Goal: Feedback & Contribution: Submit feedback/report problem

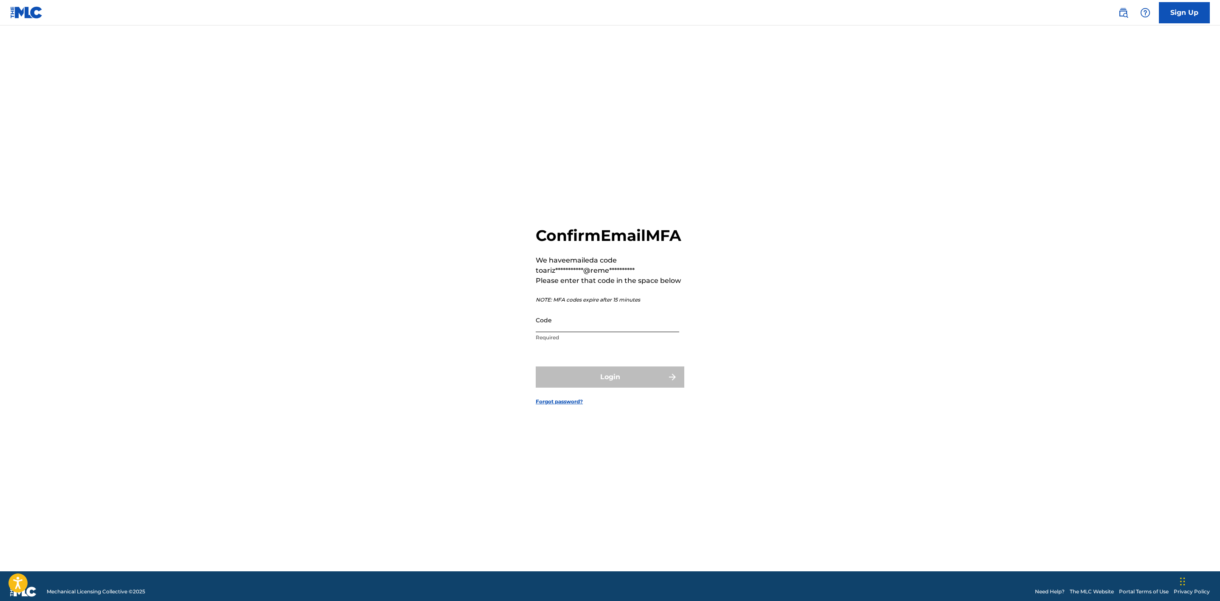
click at [605, 332] on input "Code" at bounding box center [607, 320] width 143 height 24
paste input "529099"
type input "529099"
click at [597, 387] on button "Login" at bounding box center [610, 377] width 149 height 21
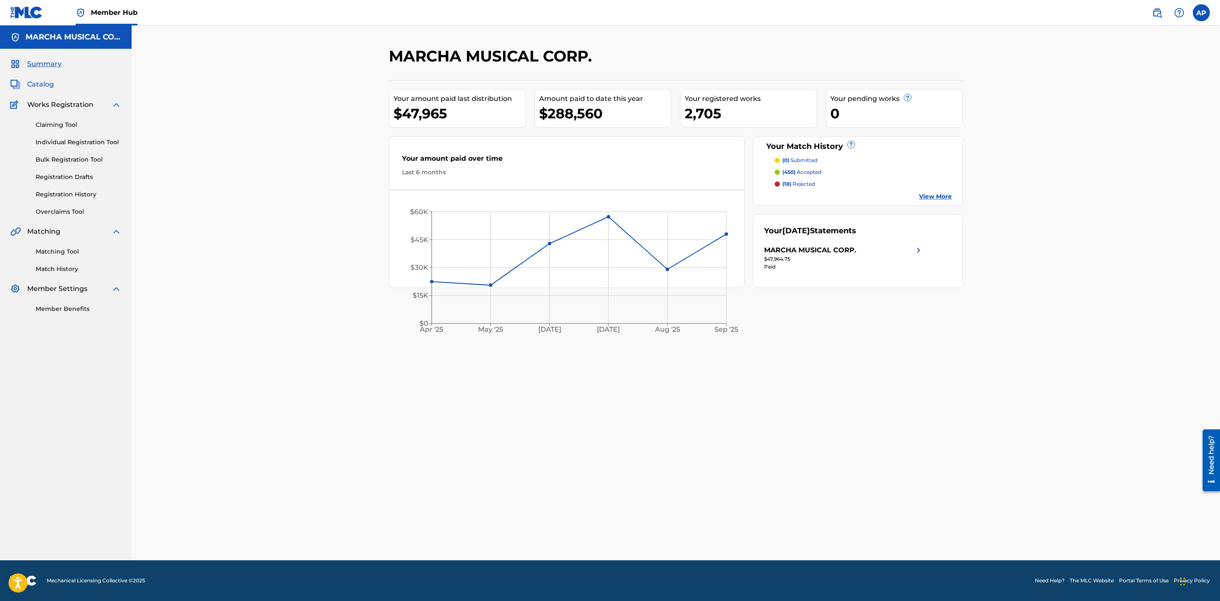
click at [37, 83] on span "Catalog" at bounding box center [40, 84] width 27 height 10
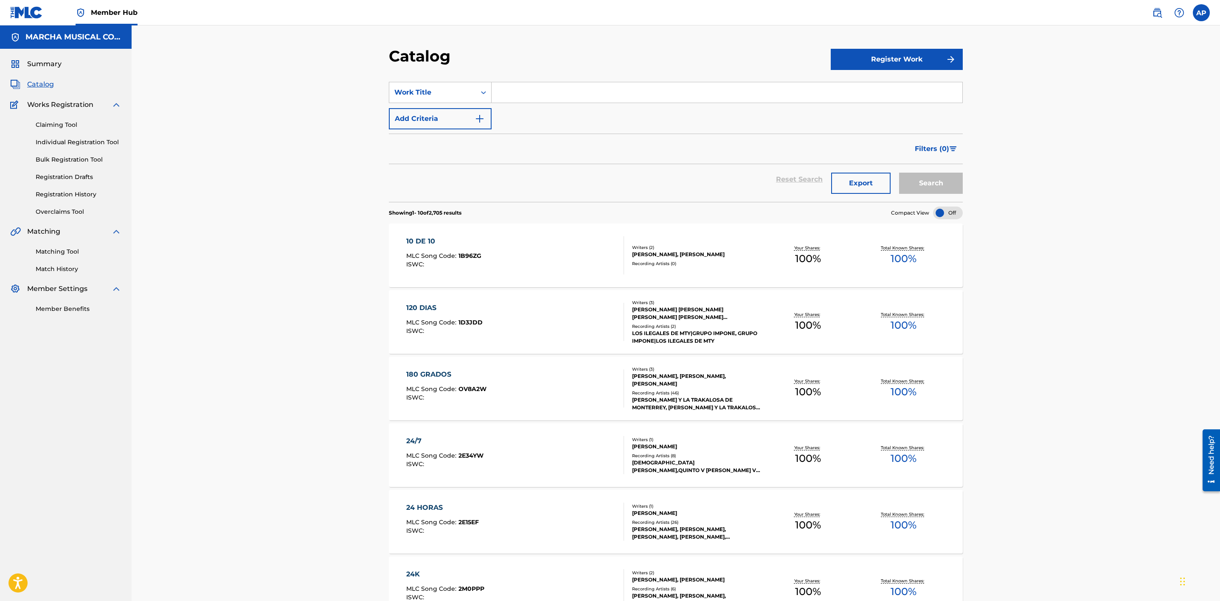
click at [508, 93] on input "Search Form" at bounding box center [726, 92] width 471 height 20
click at [522, 116] on div "el senor talento" at bounding box center [662, 111] width 343 height 15
type input "el senor talento"
click at [922, 185] on button "Search" at bounding box center [931, 183] width 64 height 21
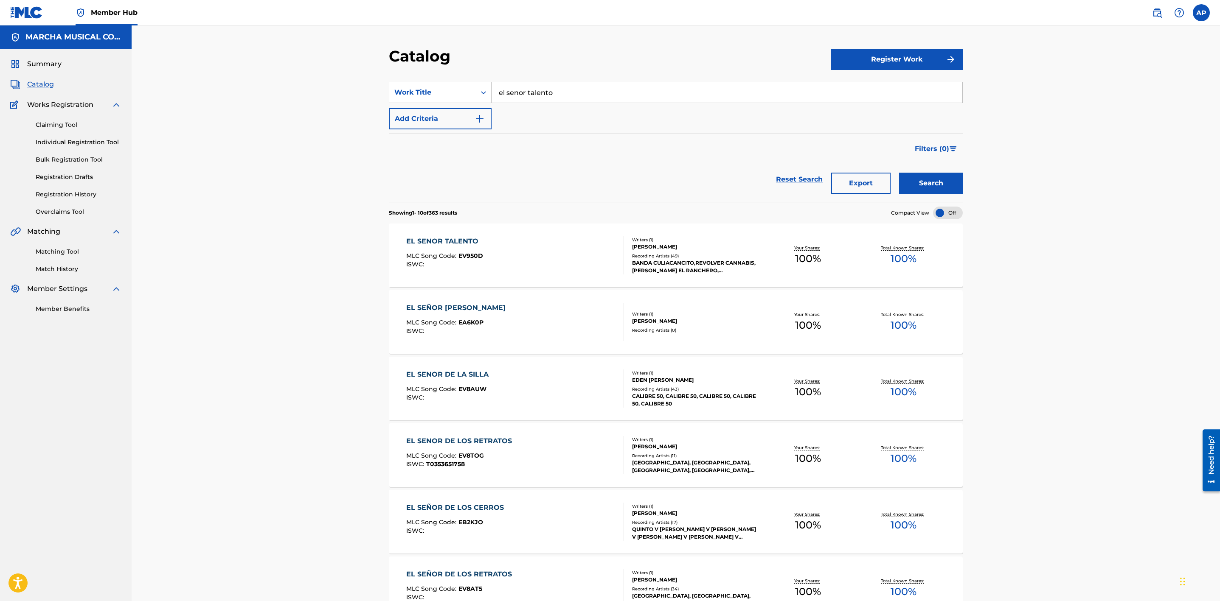
click at [573, 264] on div "EL SENOR TALENTO MLC Song Code : EV950D ISWC :" at bounding box center [515, 255] width 218 height 38
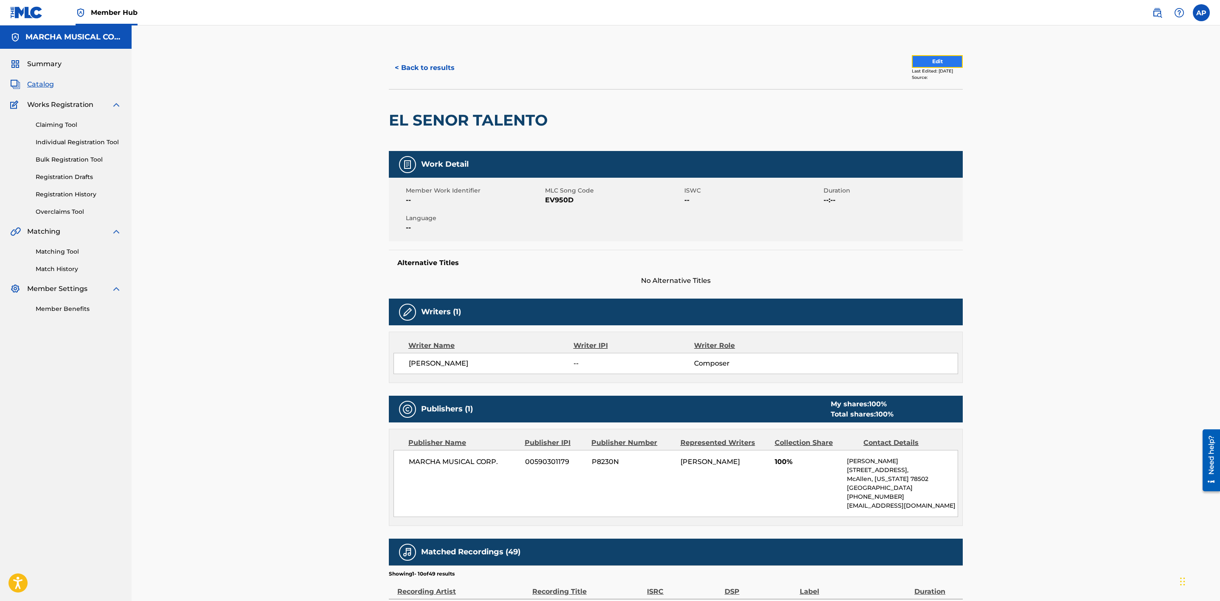
click at [917, 60] on button "Edit" at bounding box center [937, 61] width 51 height 13
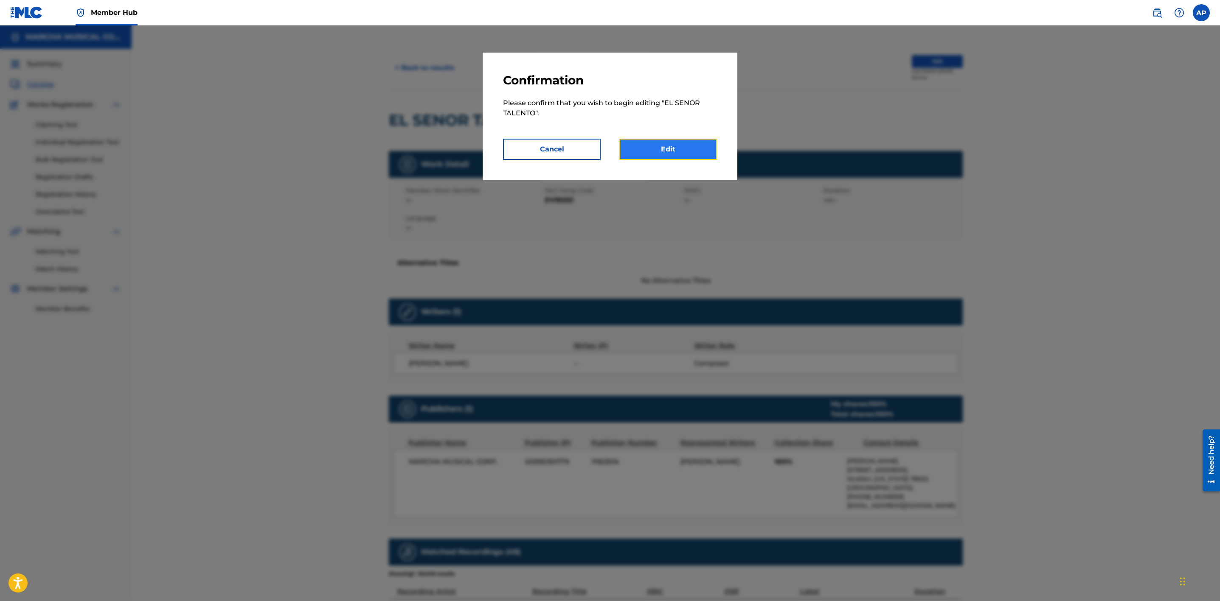
click at [673, 141] on link "Edit" at bounding box center [668, 149] width 98 height 21
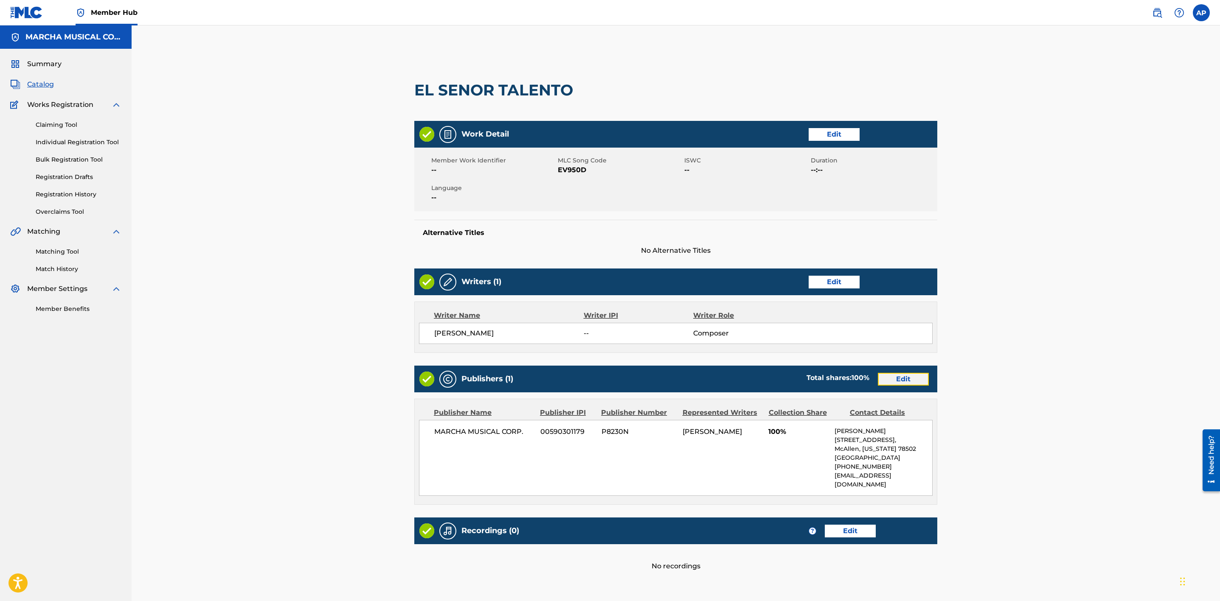
click at [900, 377] on link "Edit" at bounding box center [903, 379] width 51 height 13
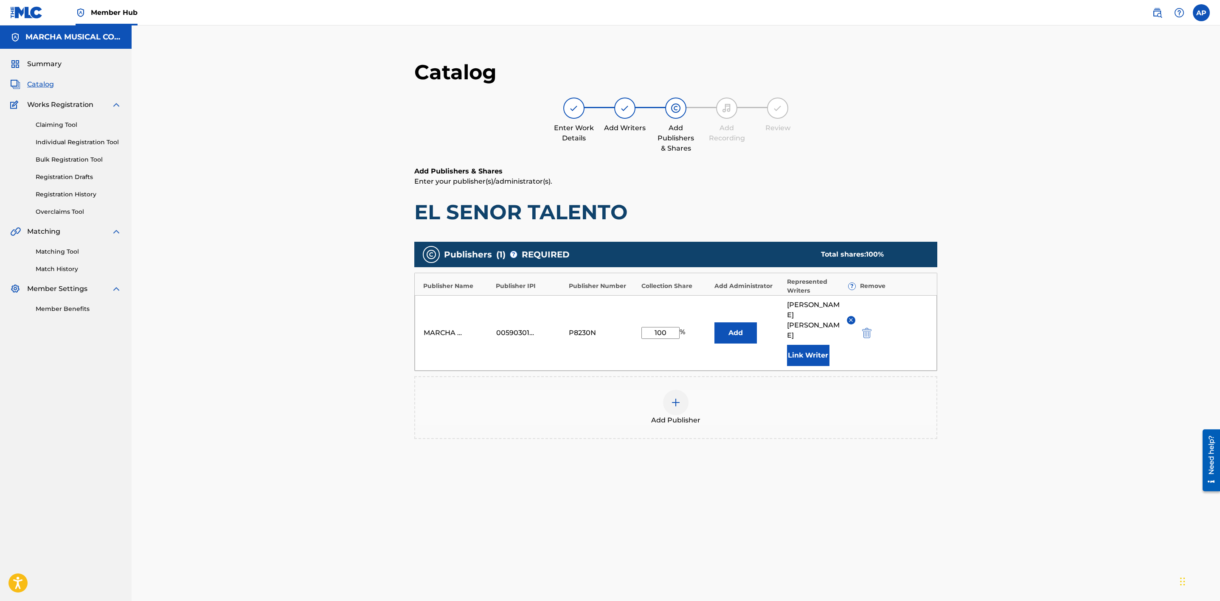
click at [33, 81] on span "Catalog" at bounding box center [40, 84] width 27 height 10
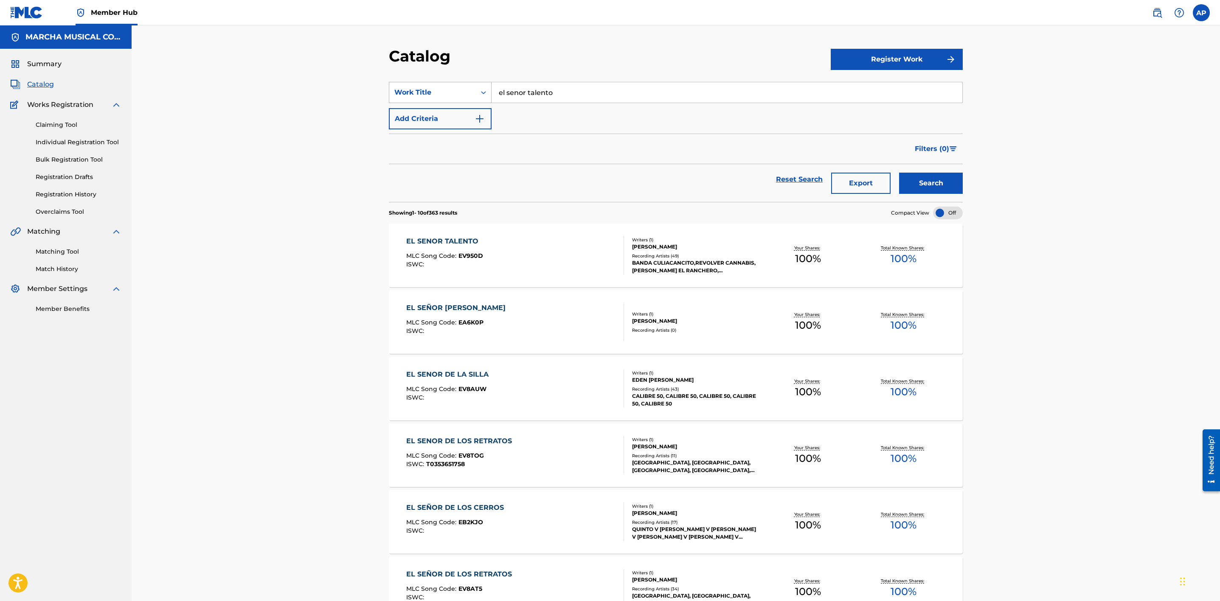
drag, startPoint x: 555, startPoint y: 92, endPoint x: 457, endPoint y: 87, distance: 98.2
click at [459, 87] on div "SearchWithCriteria2408cd33-994c-48f2-bcee-ebfe52076bf0 Work Title el senor tale…" at bounding box center [676, 92] width 574 height 21
click at [541, 260] on div "EL SENOR TALENTO MLC Song Code : EV950D ISWC :" at bounding box center [515, 255] width 218 height 38
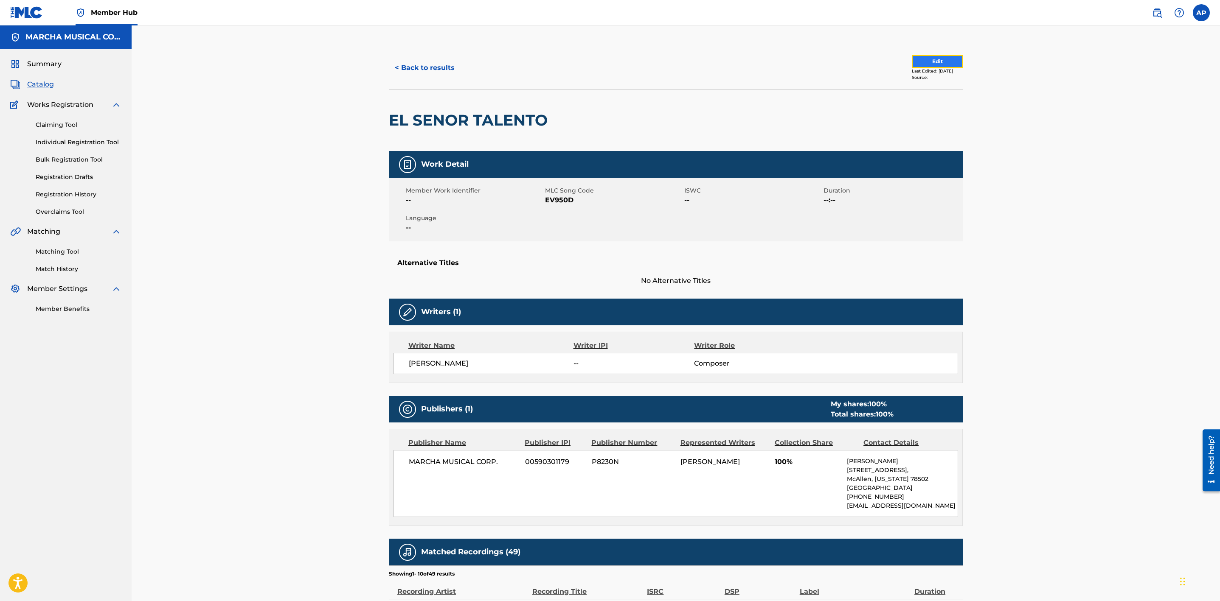
click at [925, 62] on button "Edit" at bounding box center [937, 61] width 51 height 13
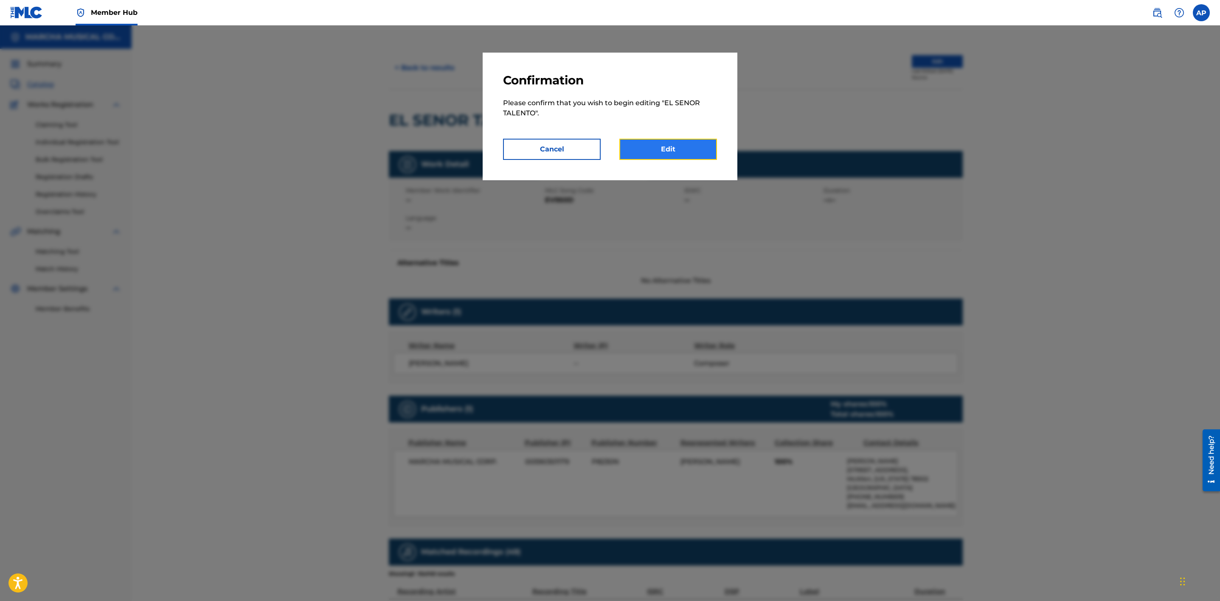
click at [671, 146] on link "Edit" at bounding box center [668, 149] width 98 height 21
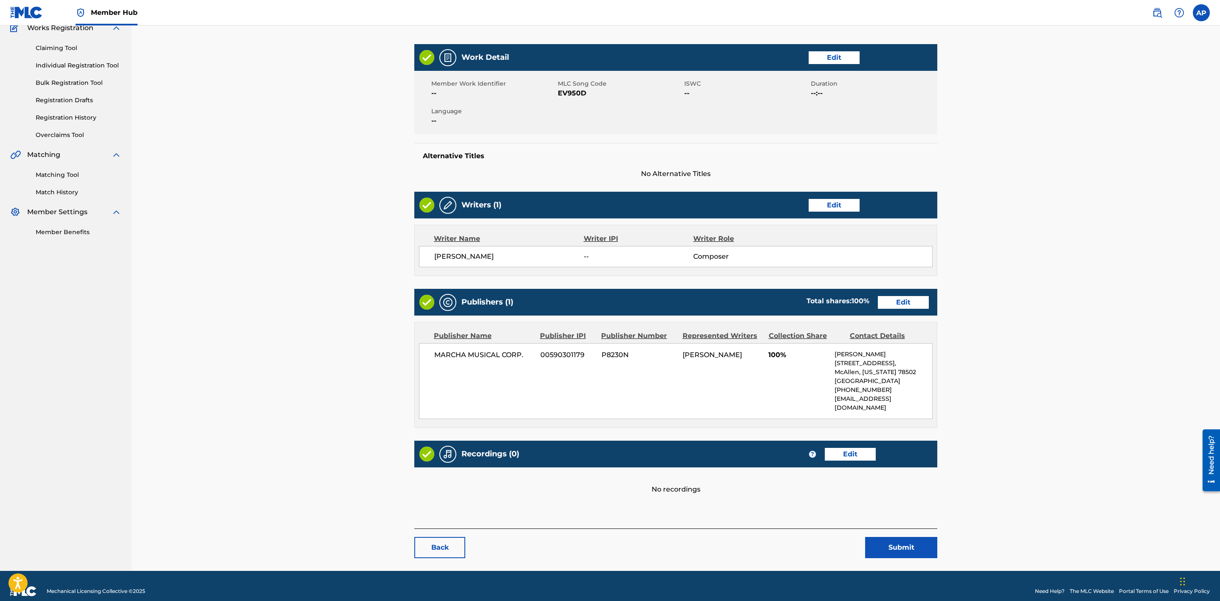
scroll to position [87, 0]
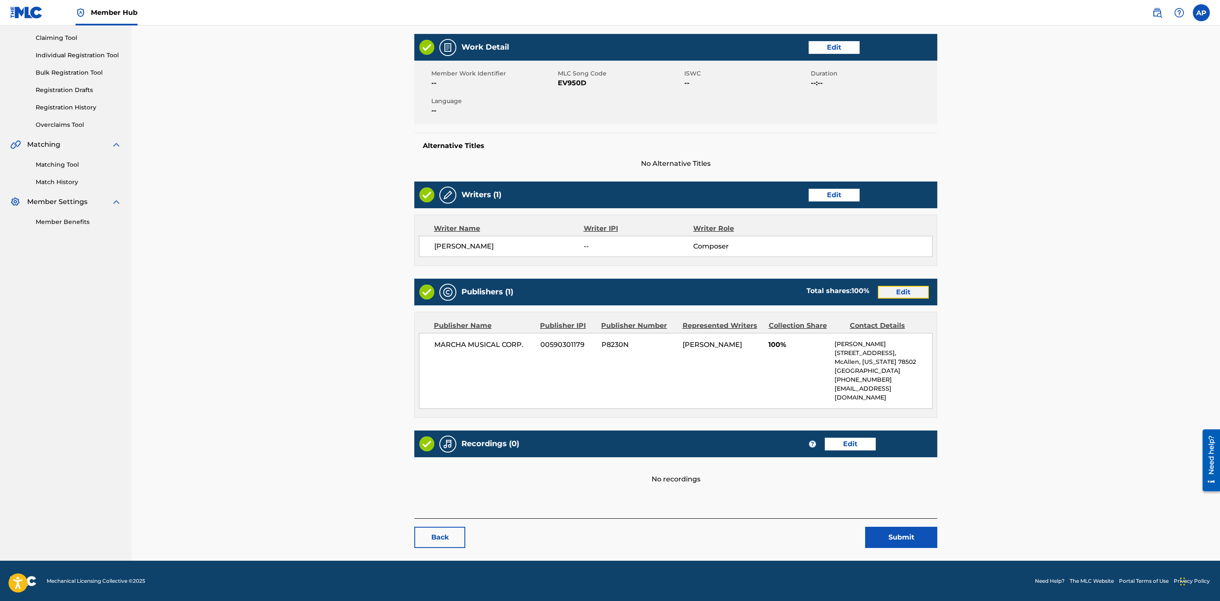
click at [911, 293] on link "Edit" at bounding box center [903, 292] width 51 height 13
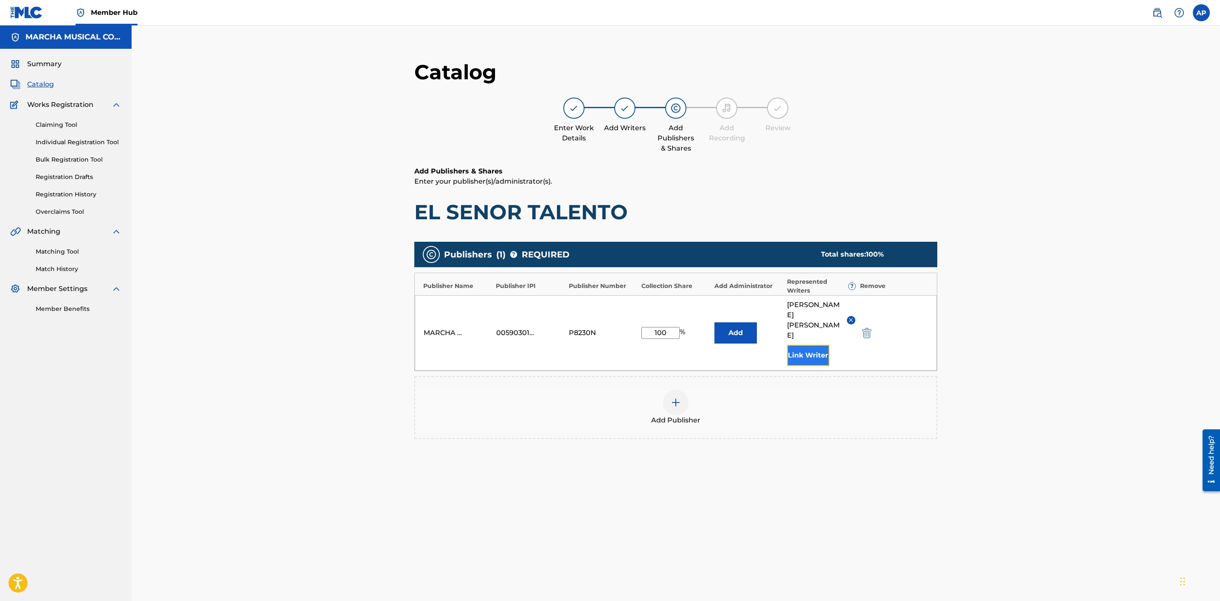
click at [806, 348] on button "Link Writer" at bounding box center [808, 355] width 42 height 21
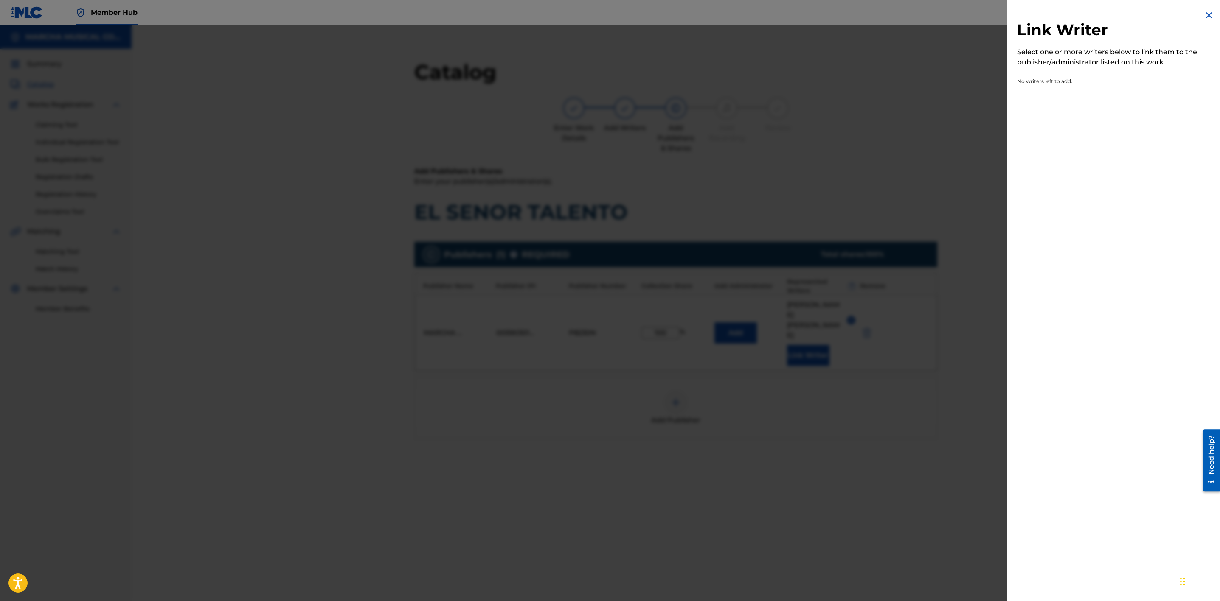
click at [1211, 13] on div "Link Writer Select one or more writers below to link them to the publisher/admi…" at bounding box center [1115, 55] width 217 height 110
click at [1205, 17] on img at bounding box center [1208, 15] width 10 height 10
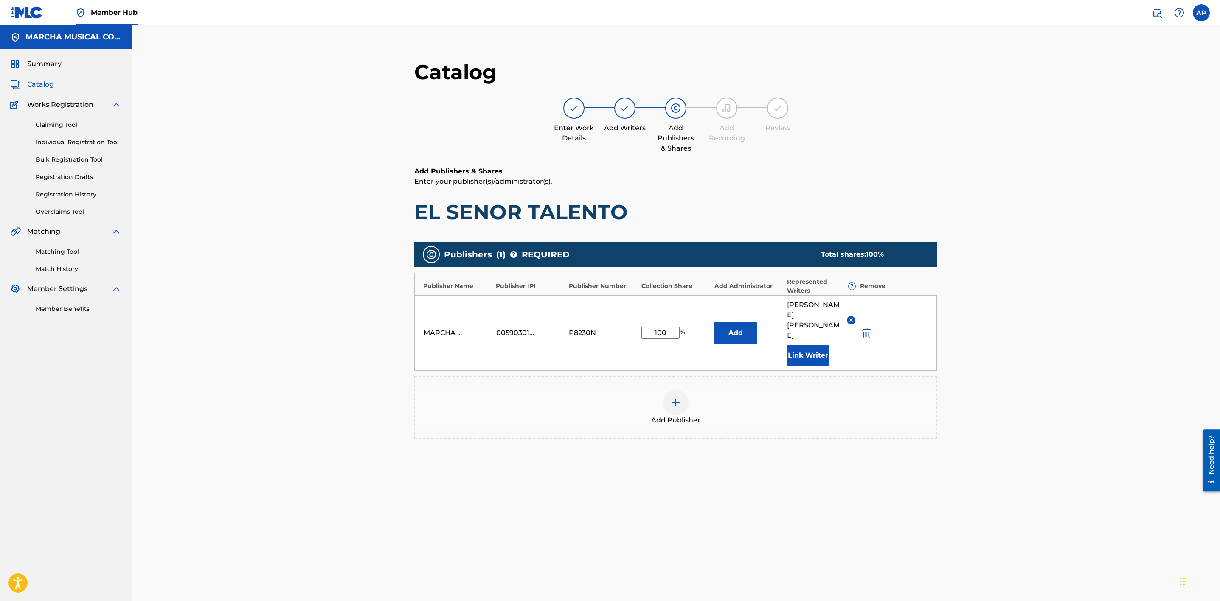
drag, startPoint x: 666, startPoint y: 326, endPoint x: 621, endPoint y: 324, distance: 45.1
click at [631, 325] on div "MARCHA MUSICAL CORP. 00590301179 P8230N 100 % Add JOSE ALFREDO VEGA CUAMEA Link…" at bounding box center [676, 333] width 522 height 76
type input "0"
click at [727, 376] on div "Add Publisher" at bounding box center [675, 407] width 523 height 63
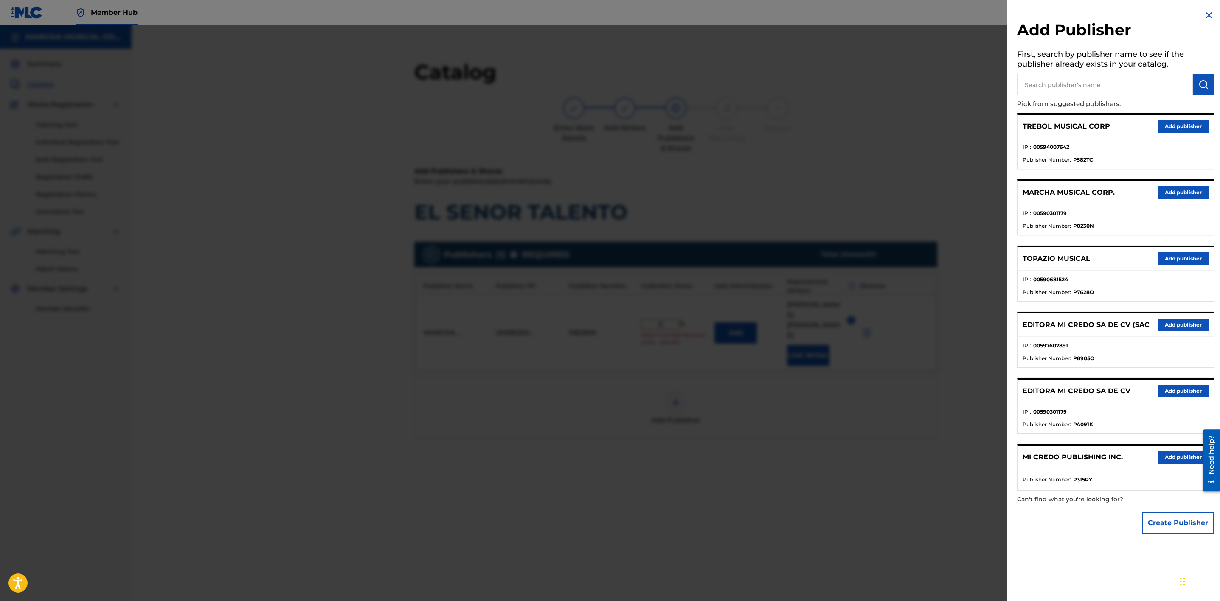
click at [1212, 13] on div "Add Publisher First, search by publisher name to see if the publisher already e…" at bounding box center [1115, 274] width 217 height 548
click at [1204, 18] on img at bounding box center [1208, 15] width 10 height 10
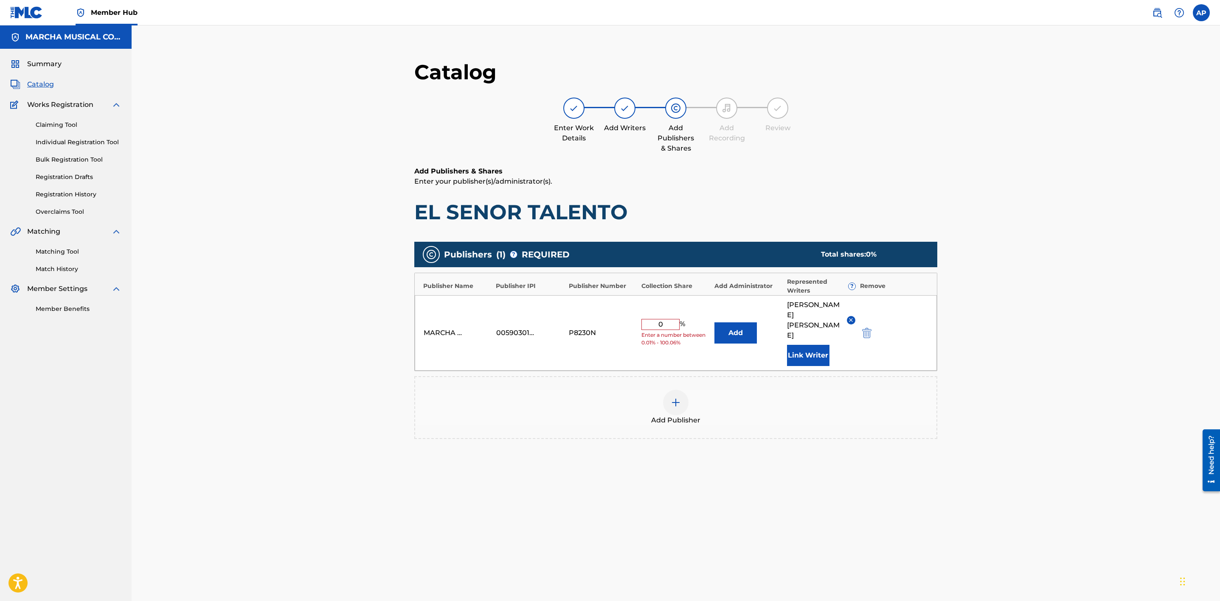
click at [1010, 251] on div "Catalog Enter Work Details Add Writers Add Publishers & Shares Add Recording Re…" at bounding box center [676, 336] width 1088 height 623
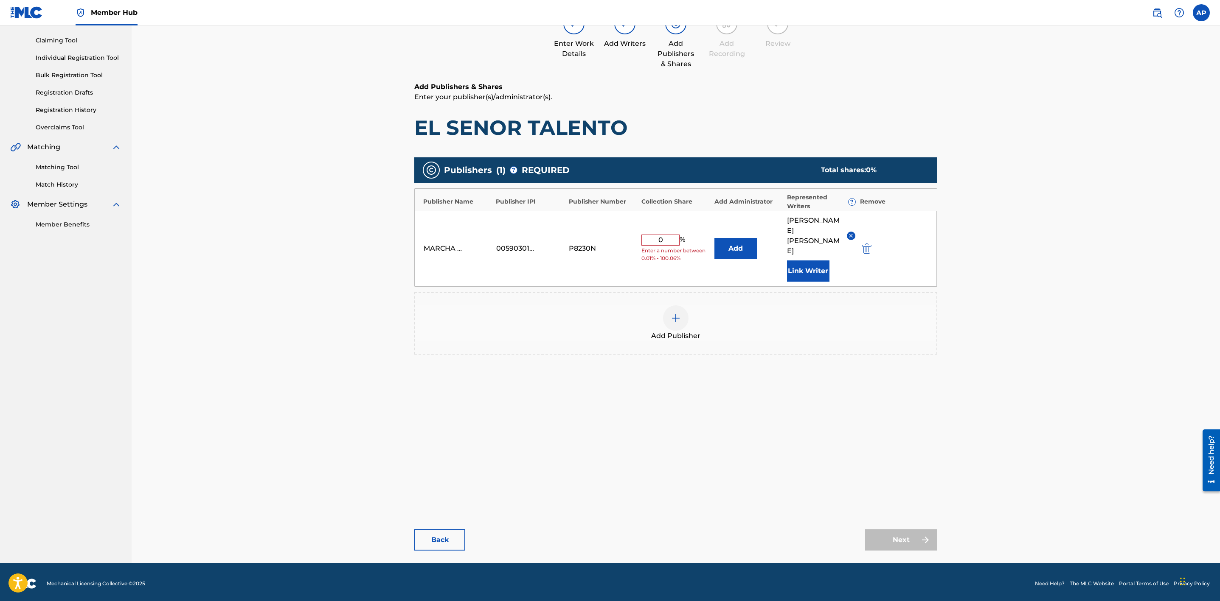
scroll to position [87, 0]
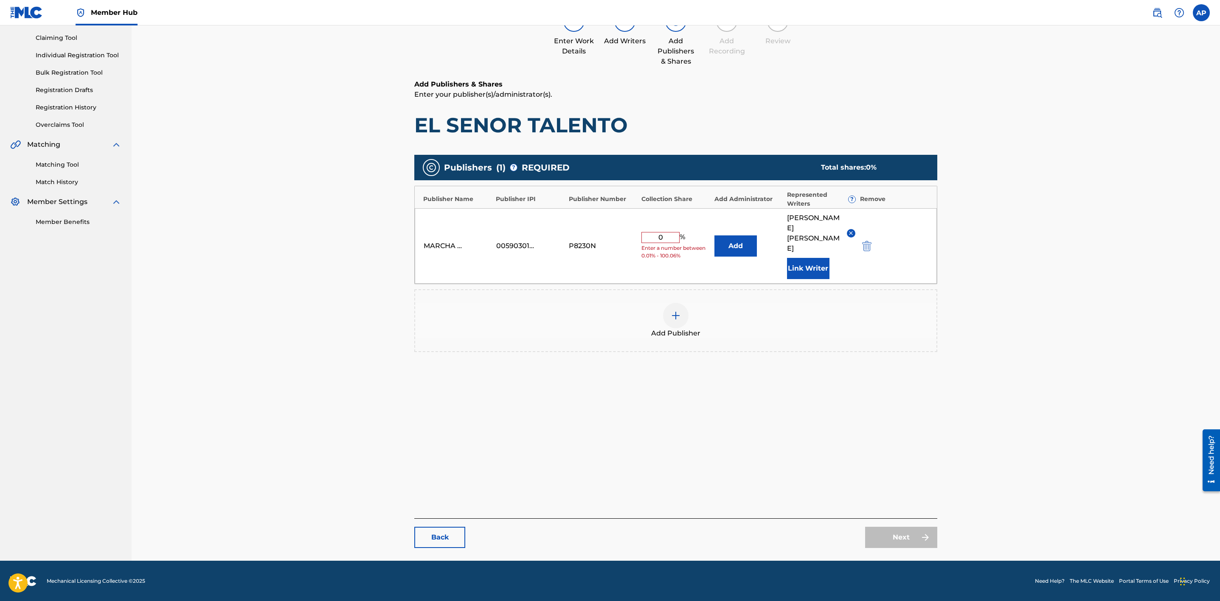
click at [850, 230] on img at bounding box center [850, 233] width 6 height 6
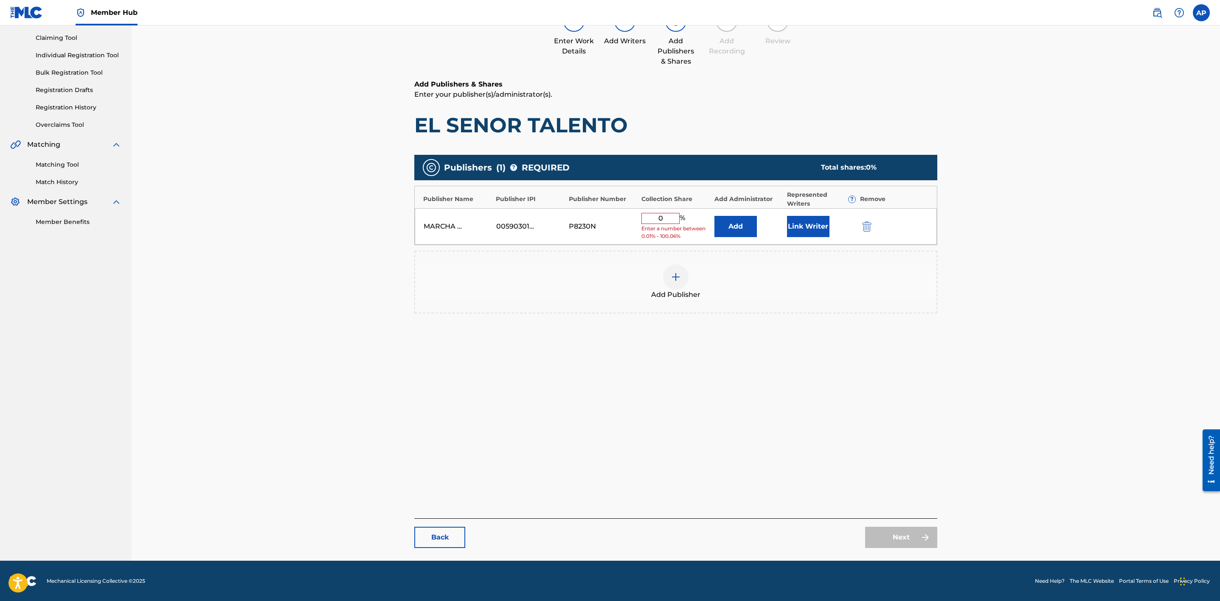
drag, startPoint x: 666, startPoint y: 215, endPoint x: 641, endPoint y: 216, distance: 25.0
click at [643, 216] on input "0" at bounding box center [660, 218] width 38 height 11
click at [866, 226] on img "submit" at bounding box center [866, 227] width 9 height 10
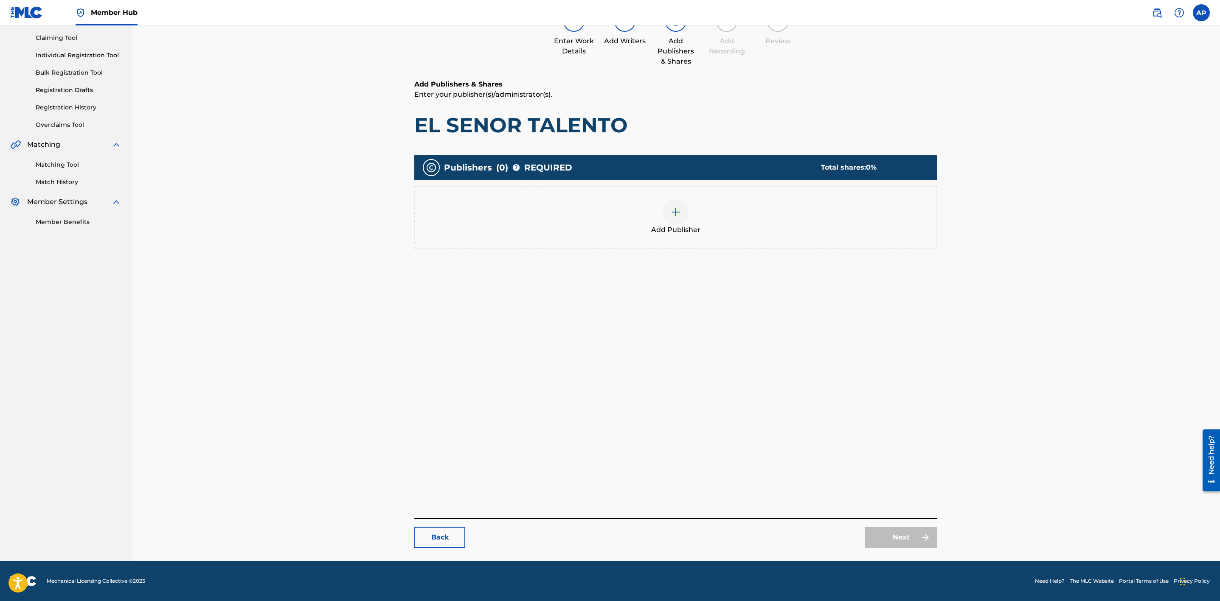
click at [788, 303] on div "Add Publishers & Shares Enter your publisher(s)/administrator(s). EL SENOR TALE…" at bounding box center [675, 197] width 523 height 236
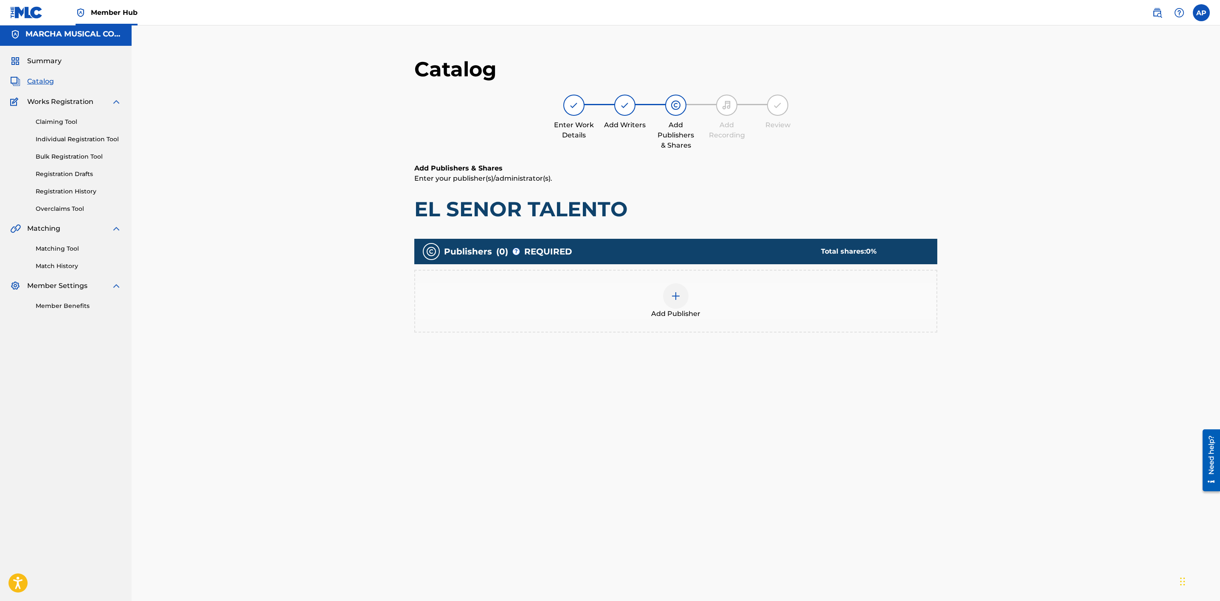
scroll to position [0, 0]
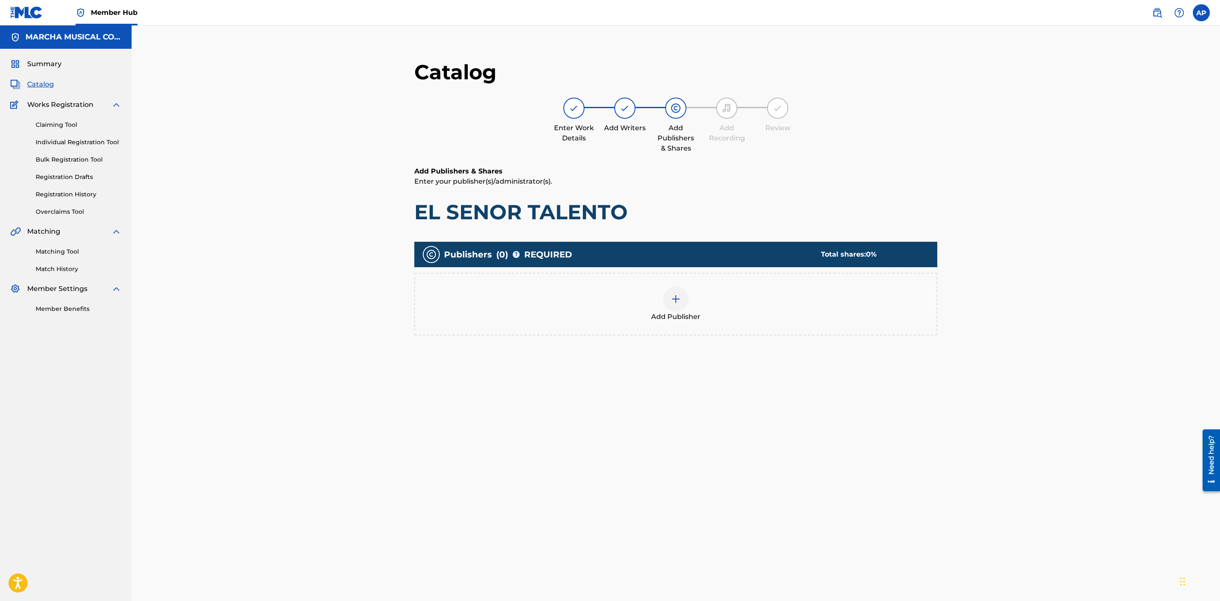
click at [874, 252] on span "0 %" at bounding box center [871, 254] width 11 height 8
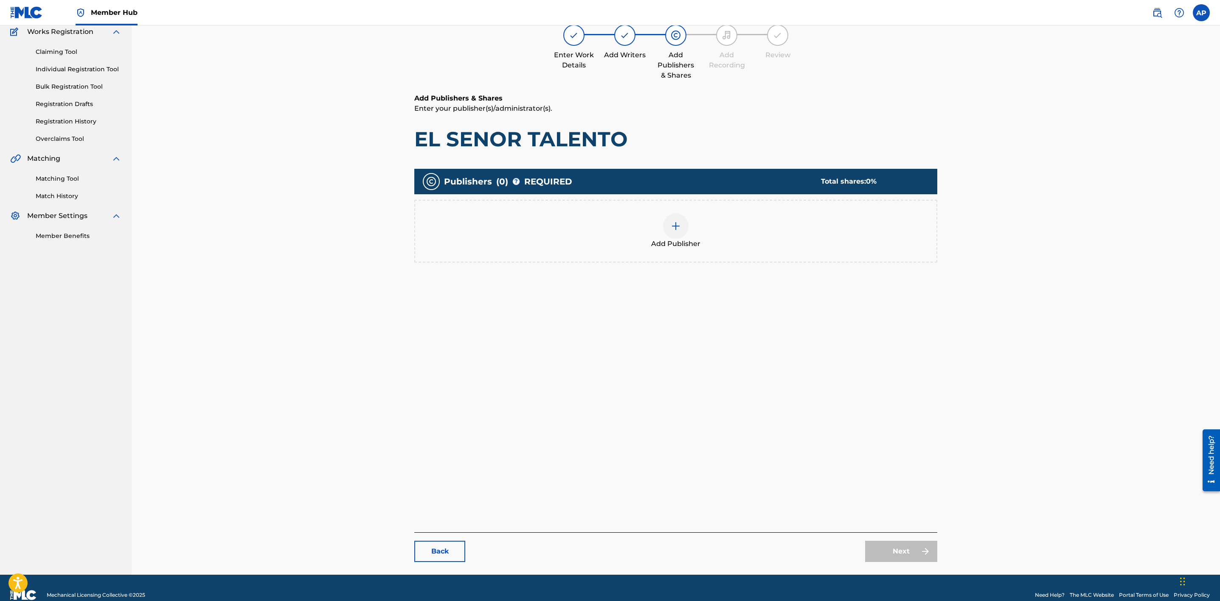
scroll to position [87, 0]
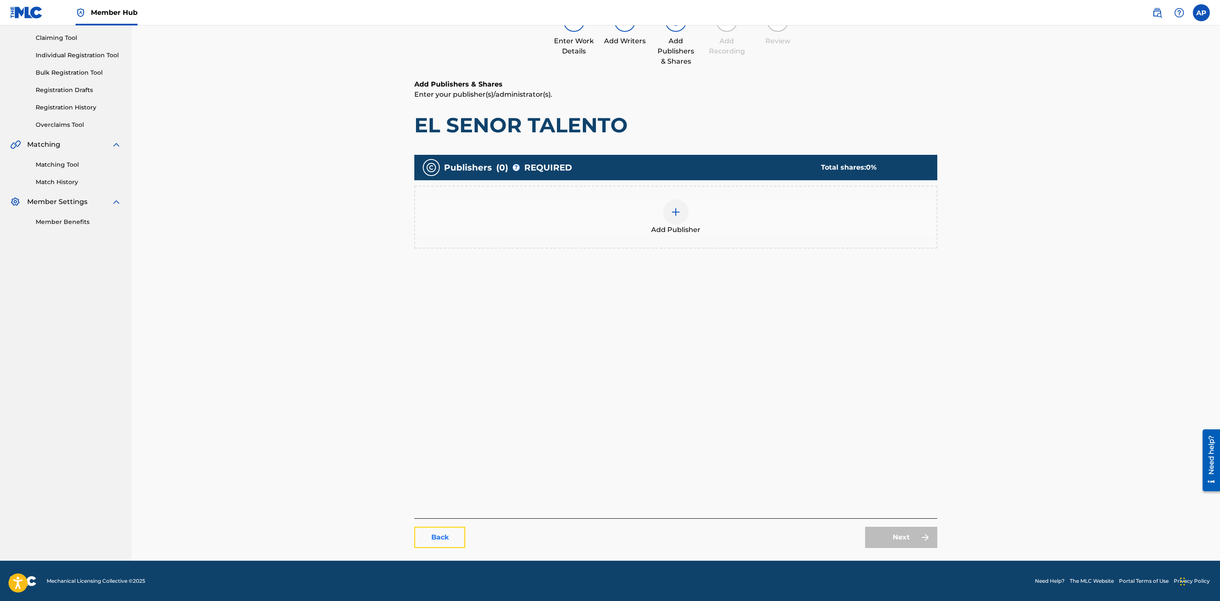
click at [451, 542] on link "Back" at bounding box center [439, 537] width 51 height 21
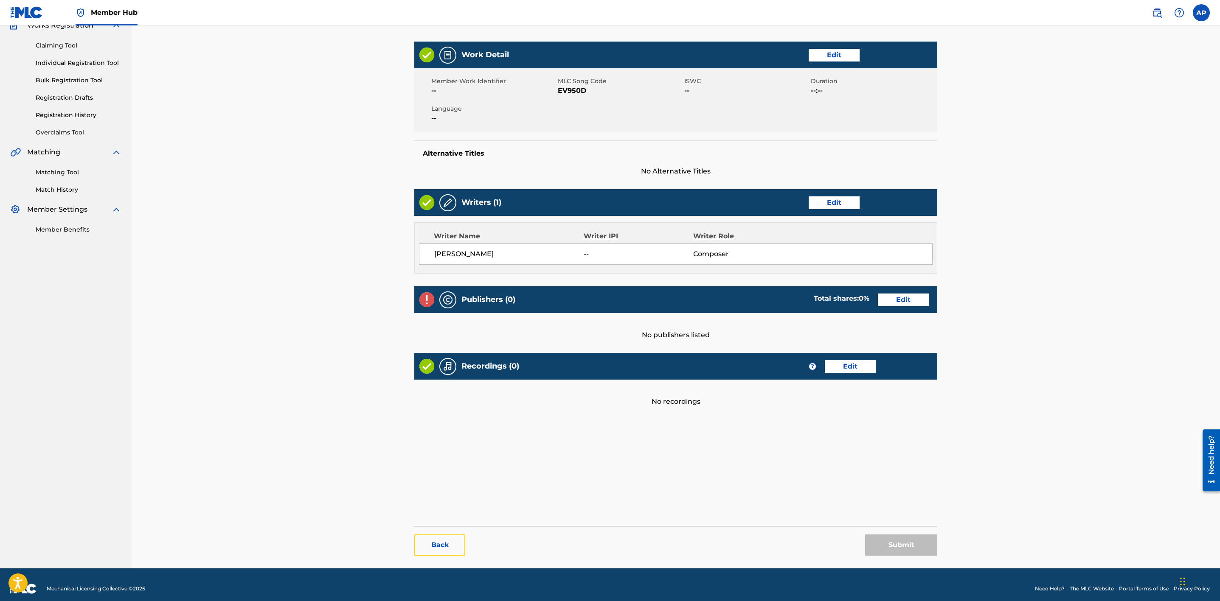
scroll to position [87, 0]
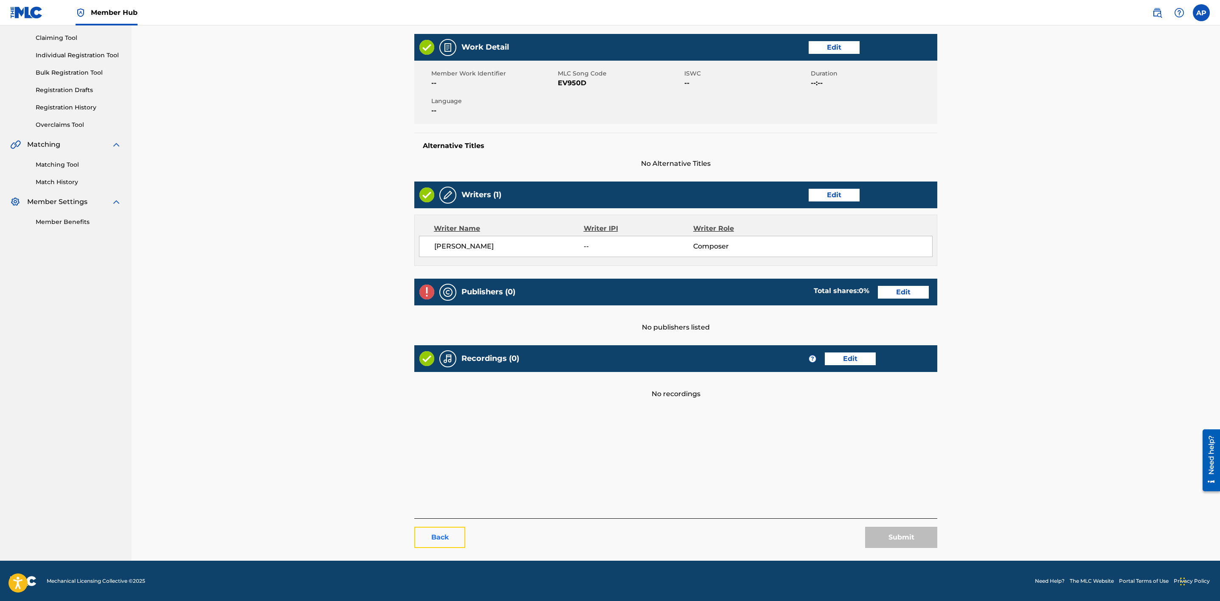
click at [438, 532] on link "Back" at bounding box center [439, 537] width 51 height 21
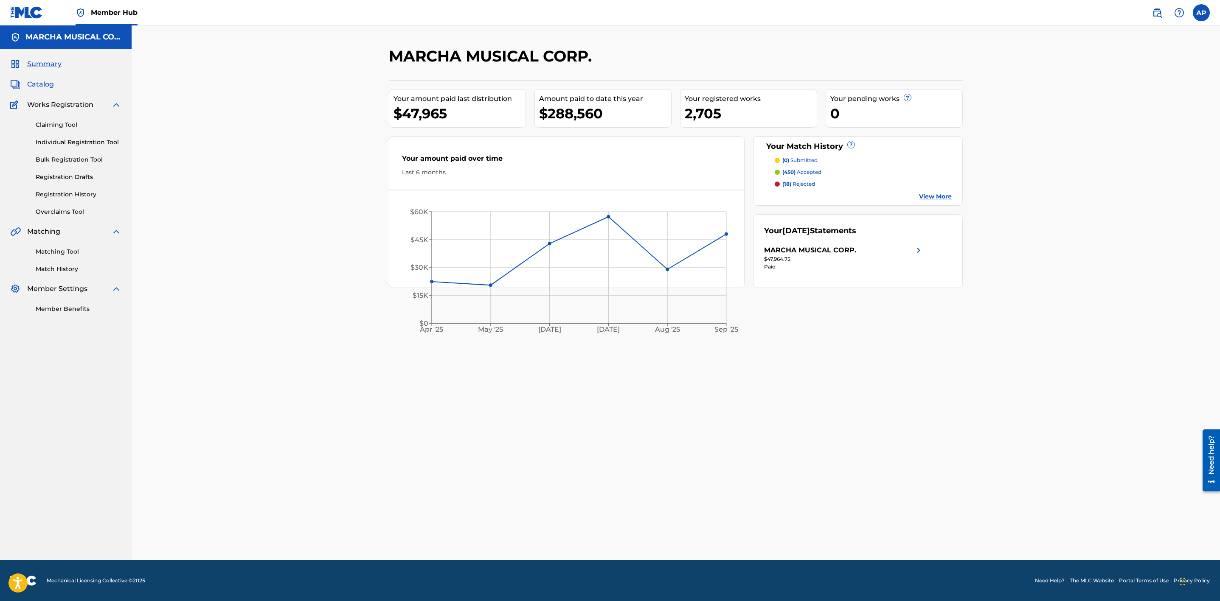
click at [44, 79] on span "Catalog" at bounding box center [40, 84] width 27 height 10
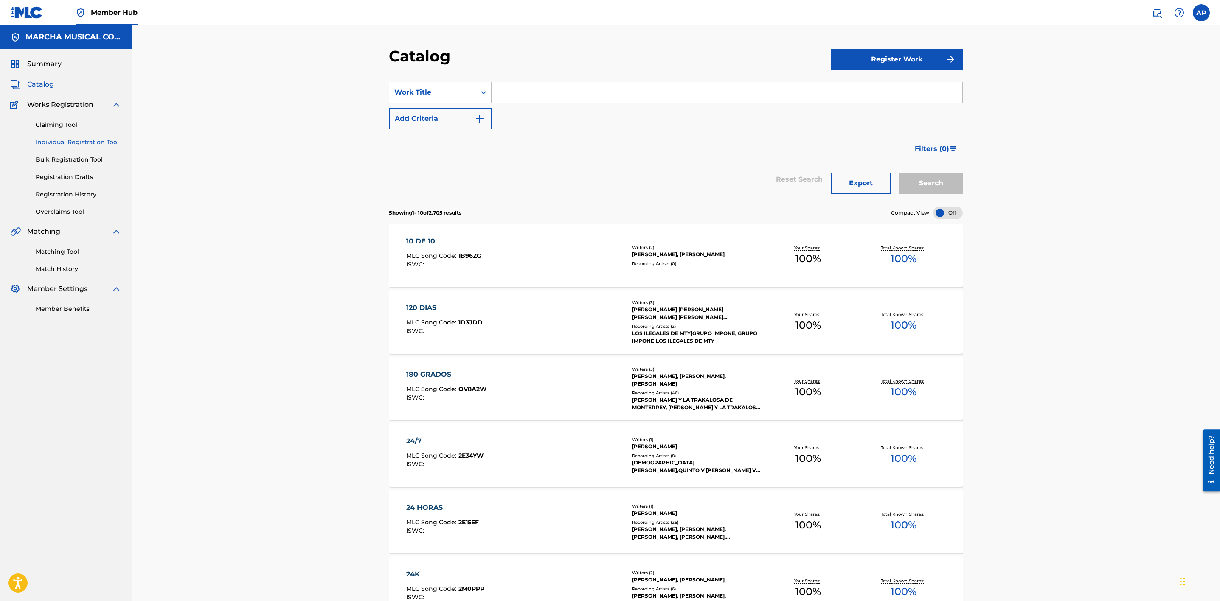
click at [82, 143] on link "Individual Registration Tool" at bounding box center [79, 142] width 86 height 9
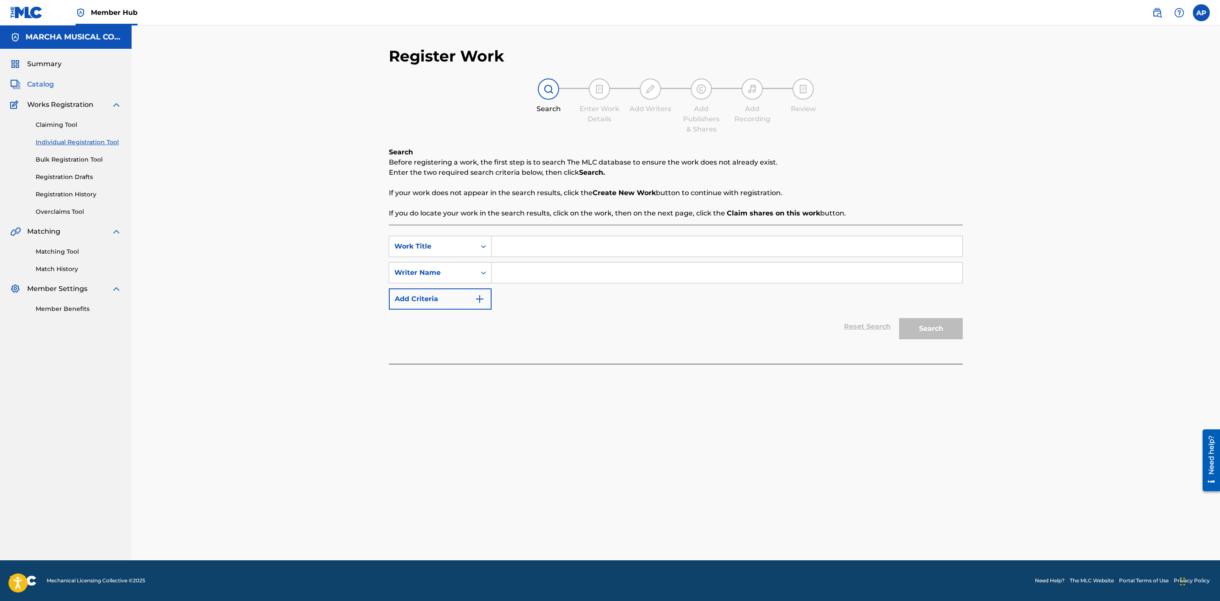
click at [30, 84] on span "Catalog" at bounding box center [40, 84] width 27 height 10
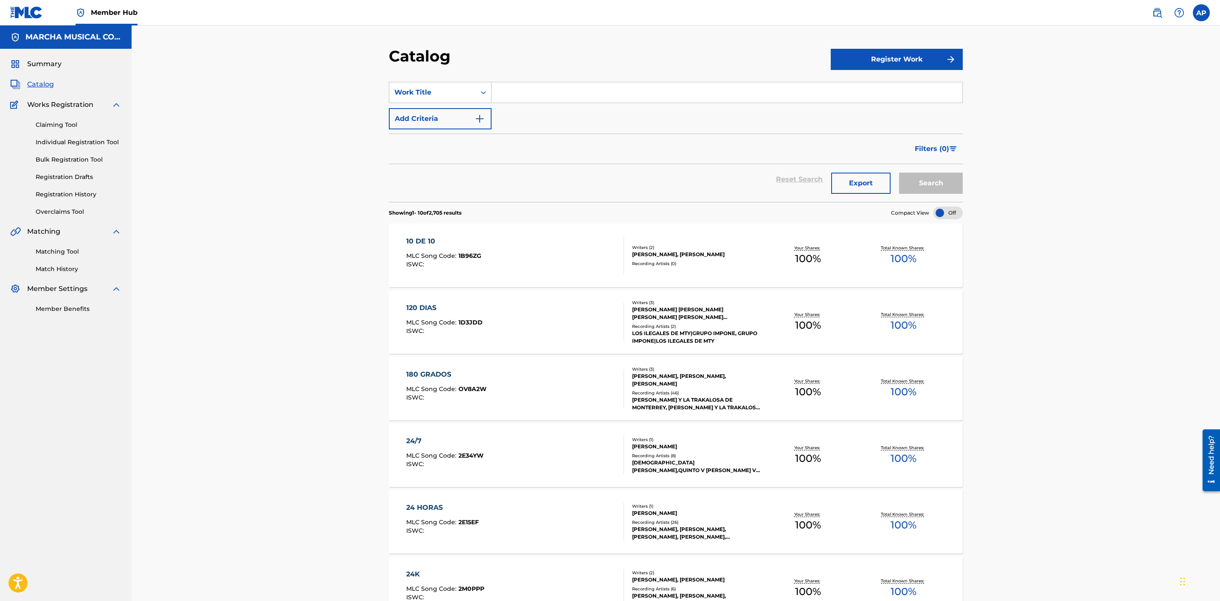
click at [521, 82] on input "Search Form" at bounding box center [726, 92] width 471 height 20
click at [525, 110] on span "or talento" at bounding box center [536, 111] width 34 height 8
type input "el senor talento"
click at [935, 186] on button "Search" at bounding box center [931, 183] width 64 height 21
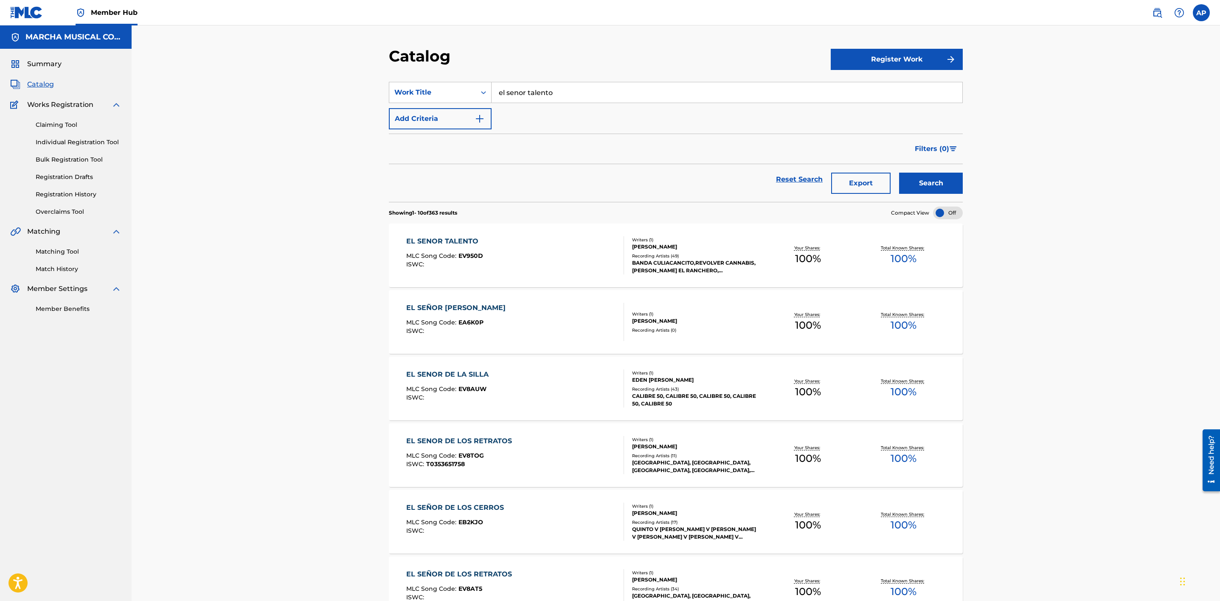
click at [561, 261] on div "EL SENOR TALENTO MLC Song Code : EV950D ISWC :" at bounding box center [515, 255] width 218 height 38
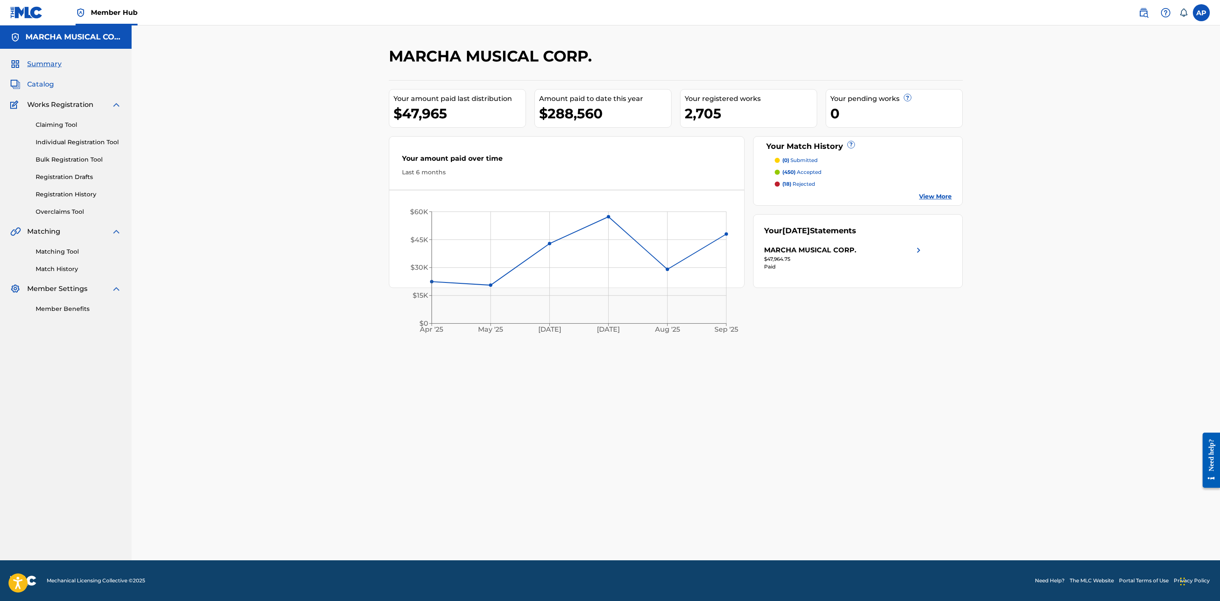
click at [50, 84] on span "Catalog" at bounding box center [40, 84] width 27 height 10
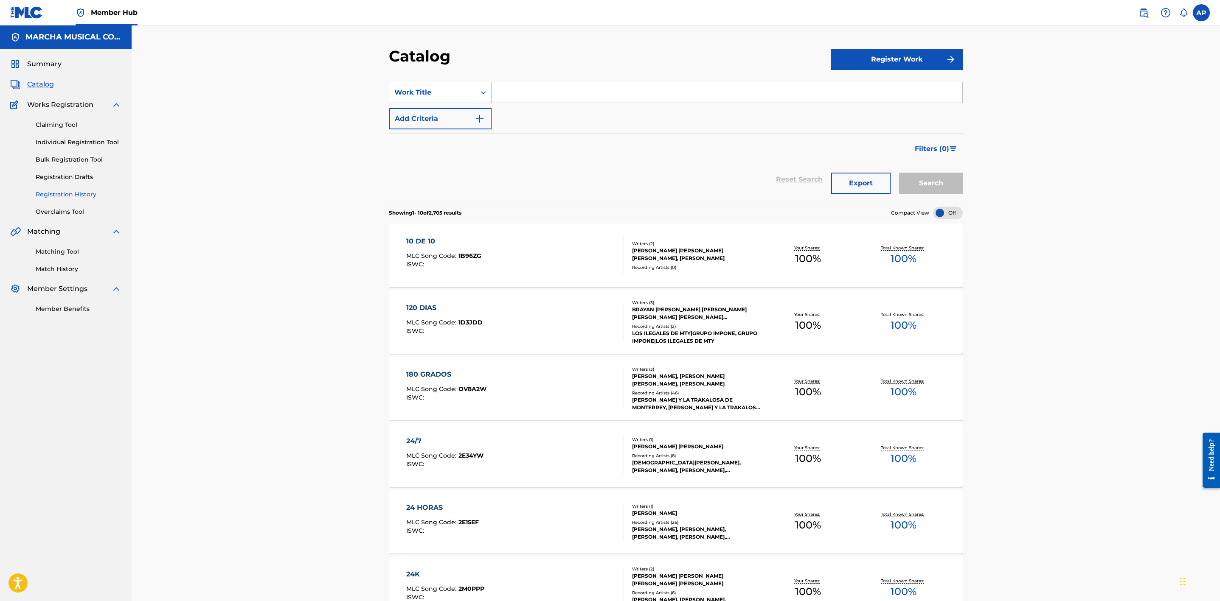
click at [84, 194] on link "Registration History" at bounding box center [79, 194] width 86 height 9
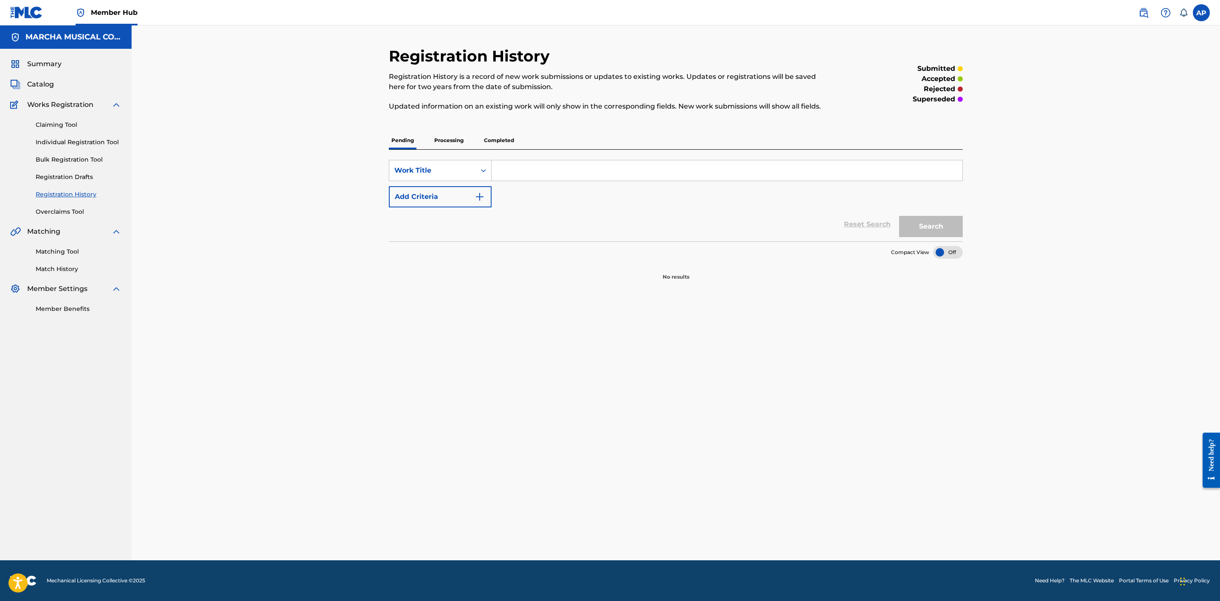
click at [516, 169] on input "Search Form" at bounding box center [726, 170] width 471 height 20
type input "el senor talento"
click at [899, 216] on button "Search" at bounding box center [931, 226] width 64 height 21
click at [441, 139] on p "Processing" at bounding box center [449, 141] width 34 height 18
click at [945, 227] on button "Search" at bounding box center [931, 226] width 64 height 21
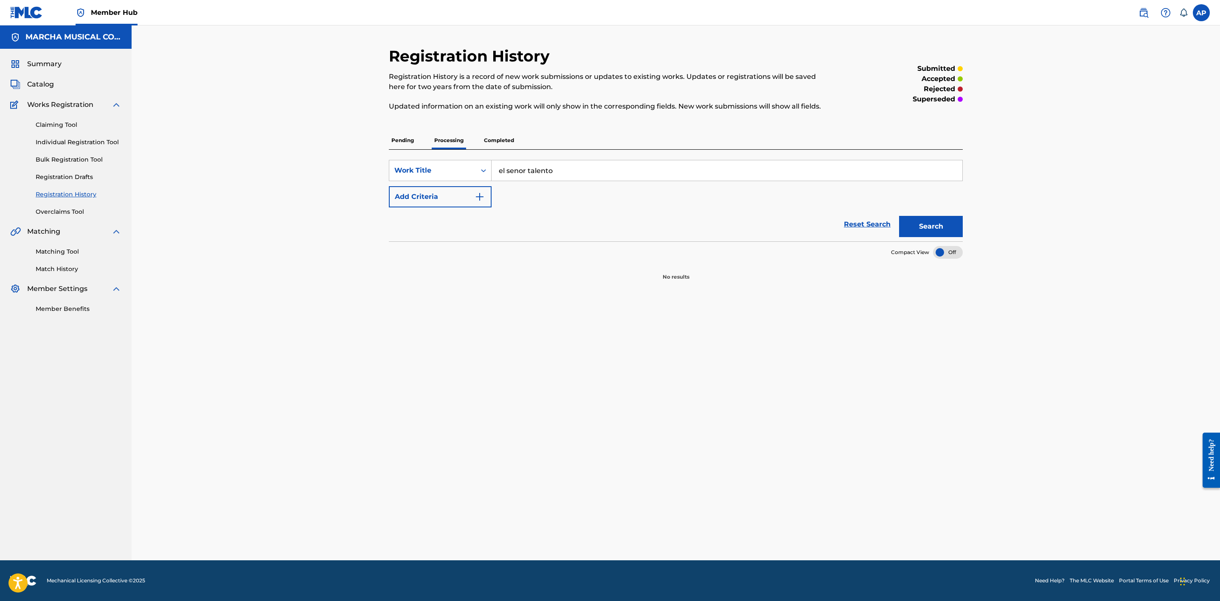
click at [498, 144] on p "Completed" at bounding box center [498, 141] width 35 height 18
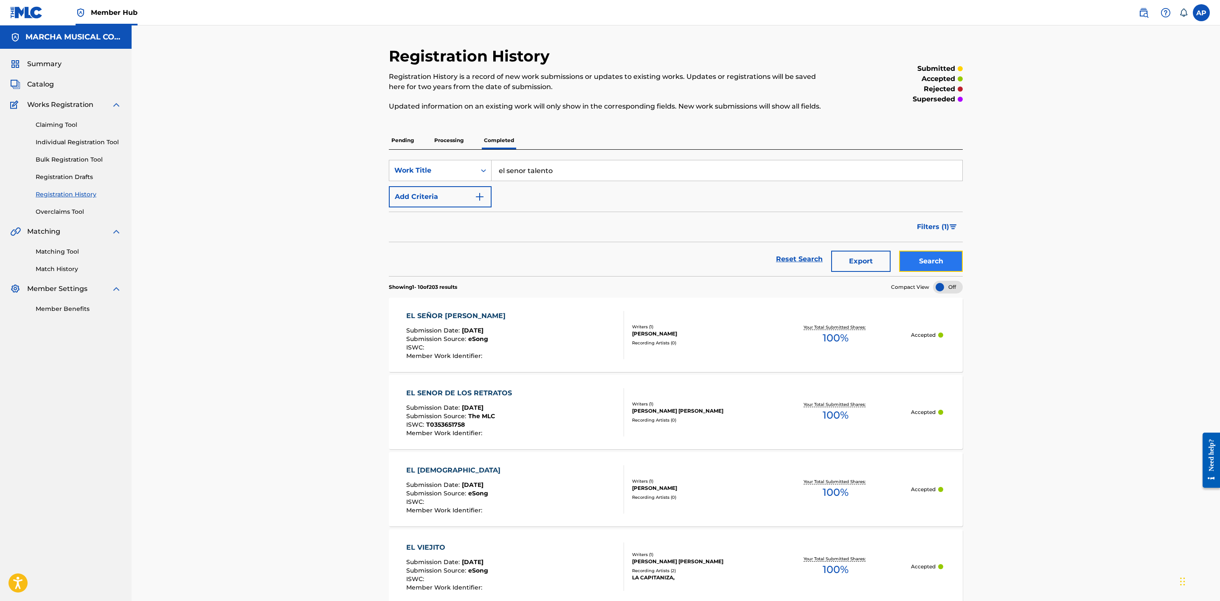
click at [937, 253] on button "Search" at bounding box center [931, 261] width 64 height 21
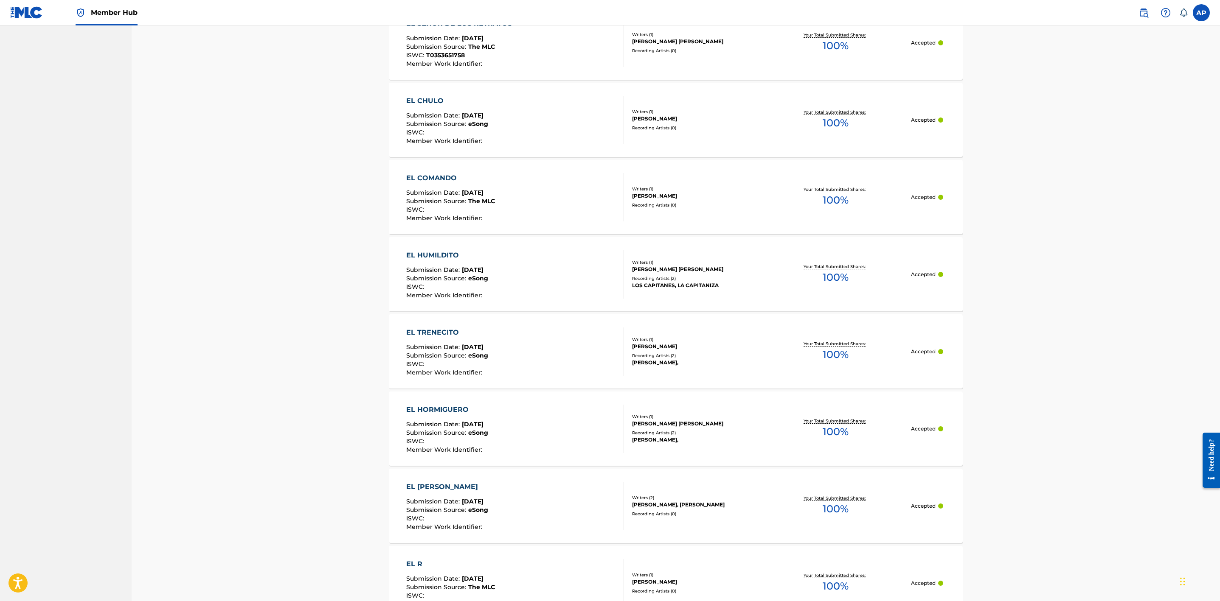
scroll to position [564, 0]
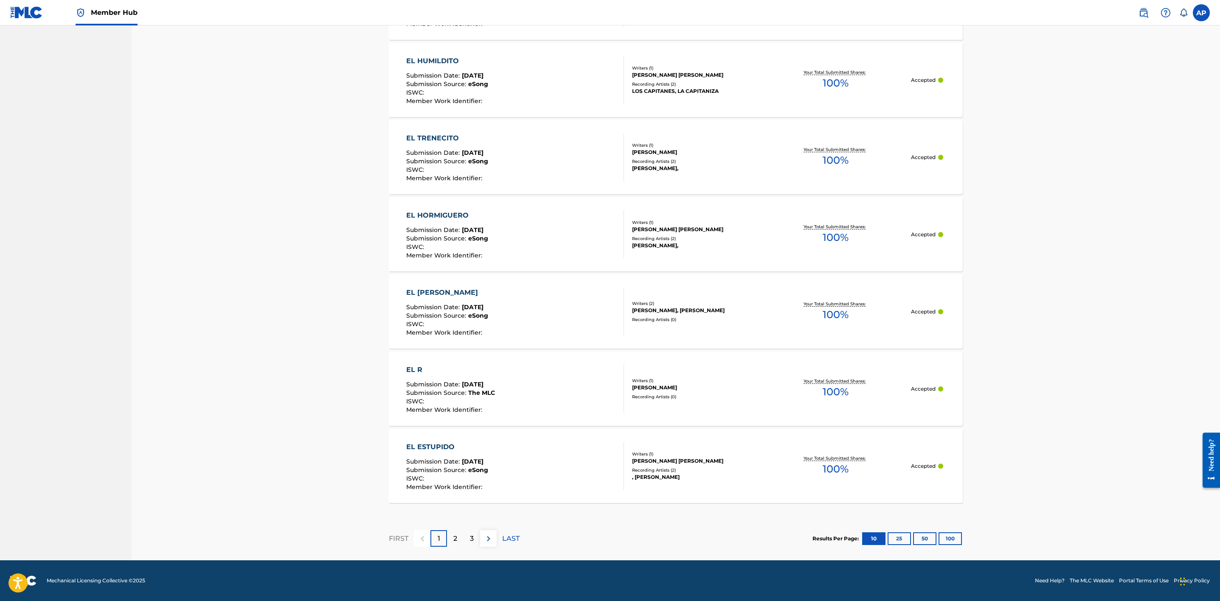
click at [462, 539] on div "2" at bounding box center [455, 538] width 17 height 17
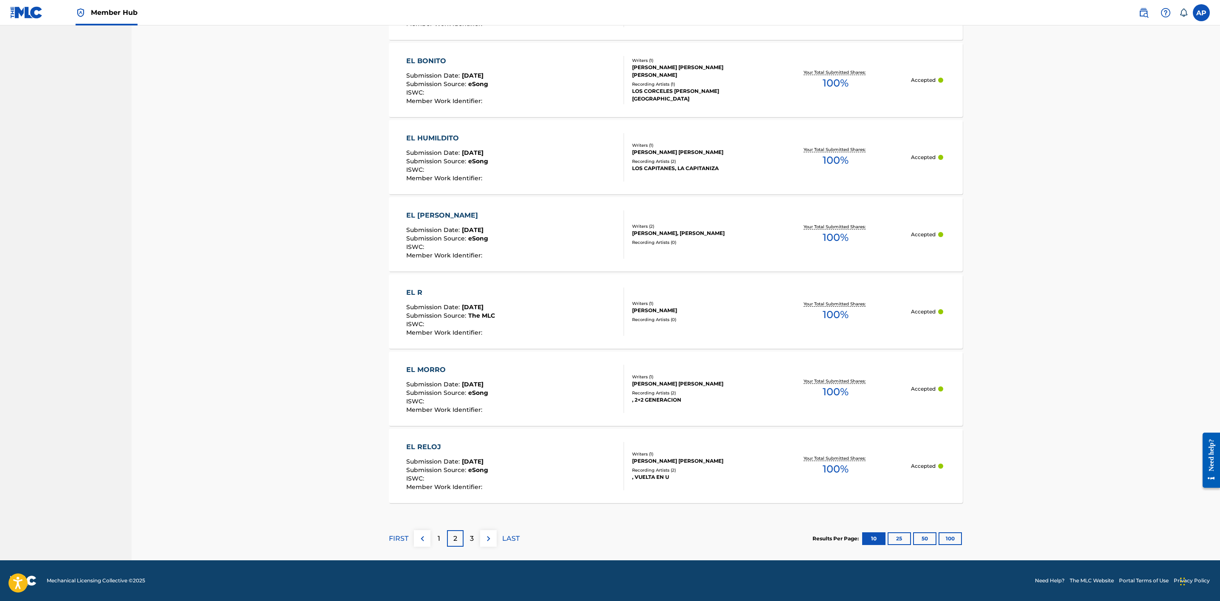
click at [474, 533] on div "3" at bounding box center [471, 538] width 17 height 17
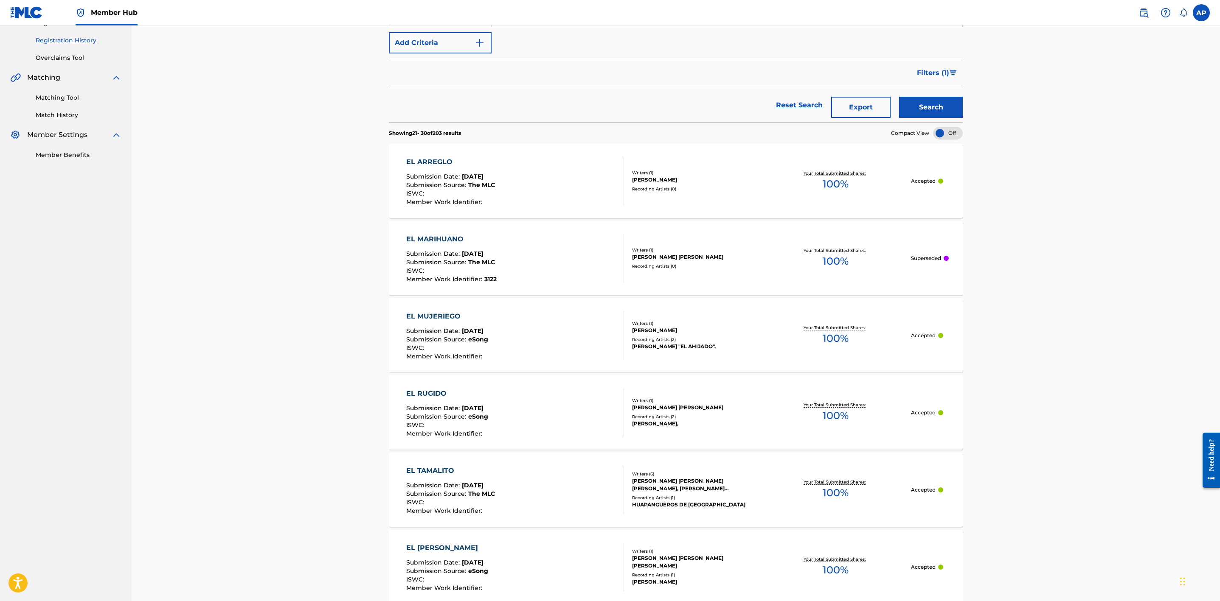
scroll to position [0, 0]
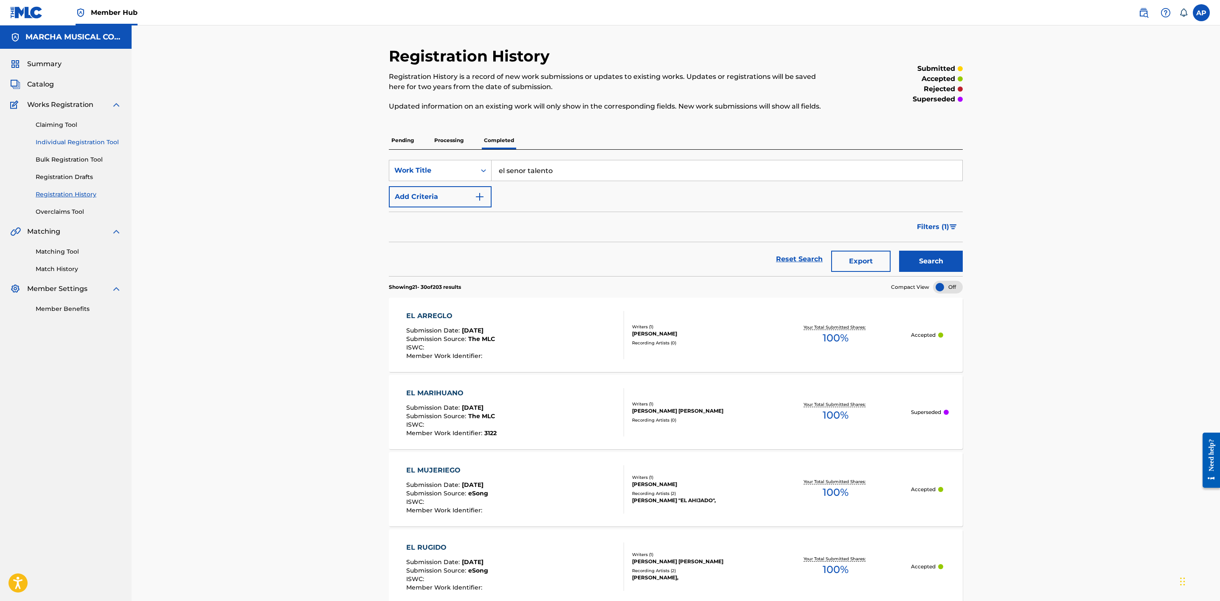
click at [98, 138] on link "Individual Registration Tool" at bounding box center [79, 142] width 86 height 9
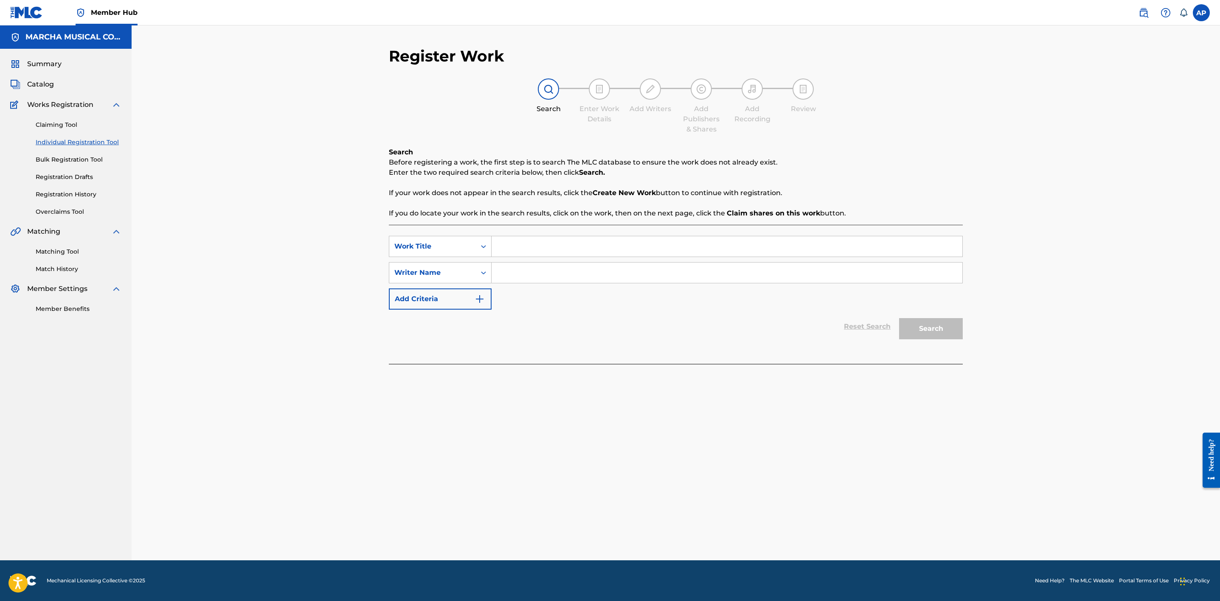
click at [499, 247] on input "Search Form" at bounding box center [726, 246] width 471 height 20
click at [544, 264] on span "r talento" at bounding box center [539, 265] width 30 height 8
type input "el senor talento"
click at [522, 279] on input "Search Form" at bounding box center [726, 273] width 471 height 20
type input "jose"
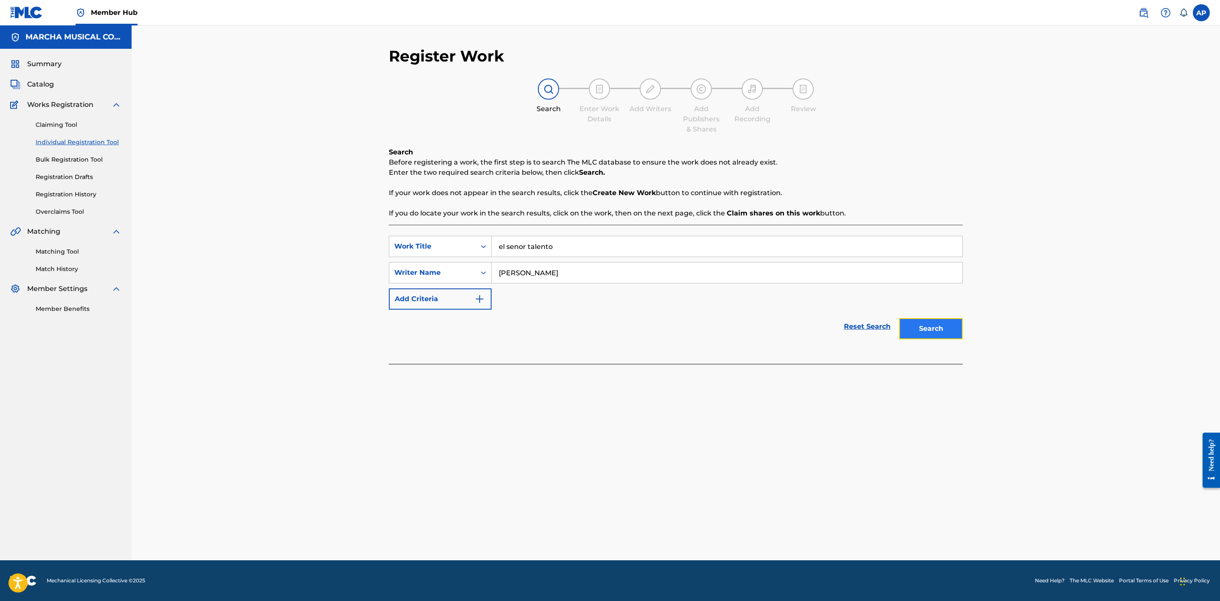
click at [955, 320] on button "Search" at bounding box center [931, 328] width 64 height 21
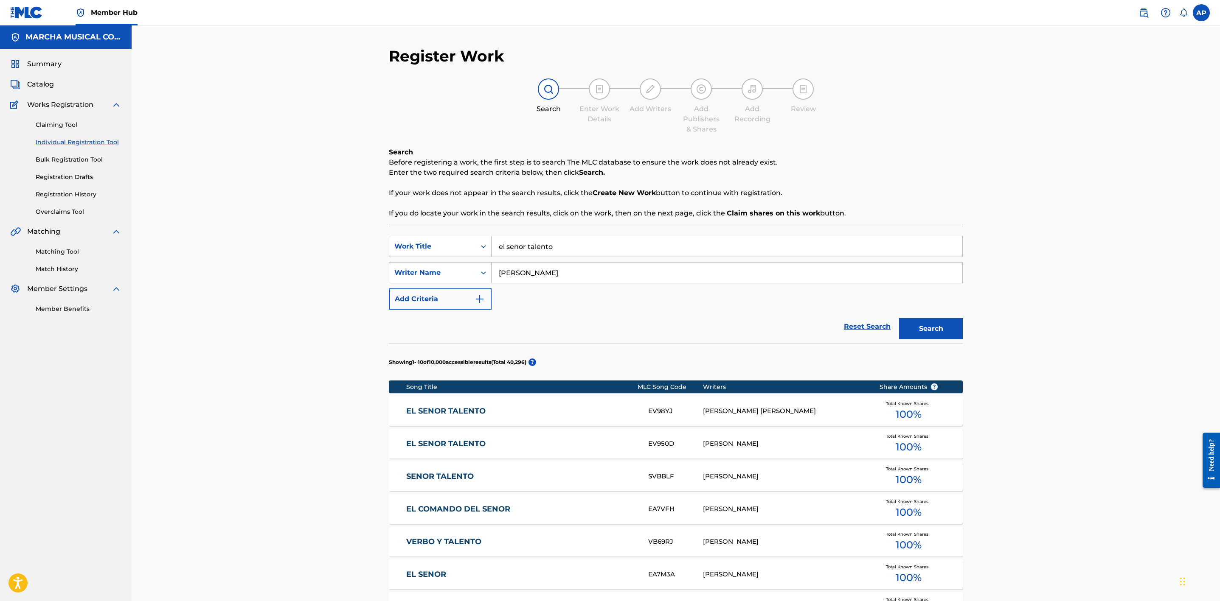
click at [575, 409] on link "EL SENOR TALENTO" at bounding box center [521, 412] width 231 height 10
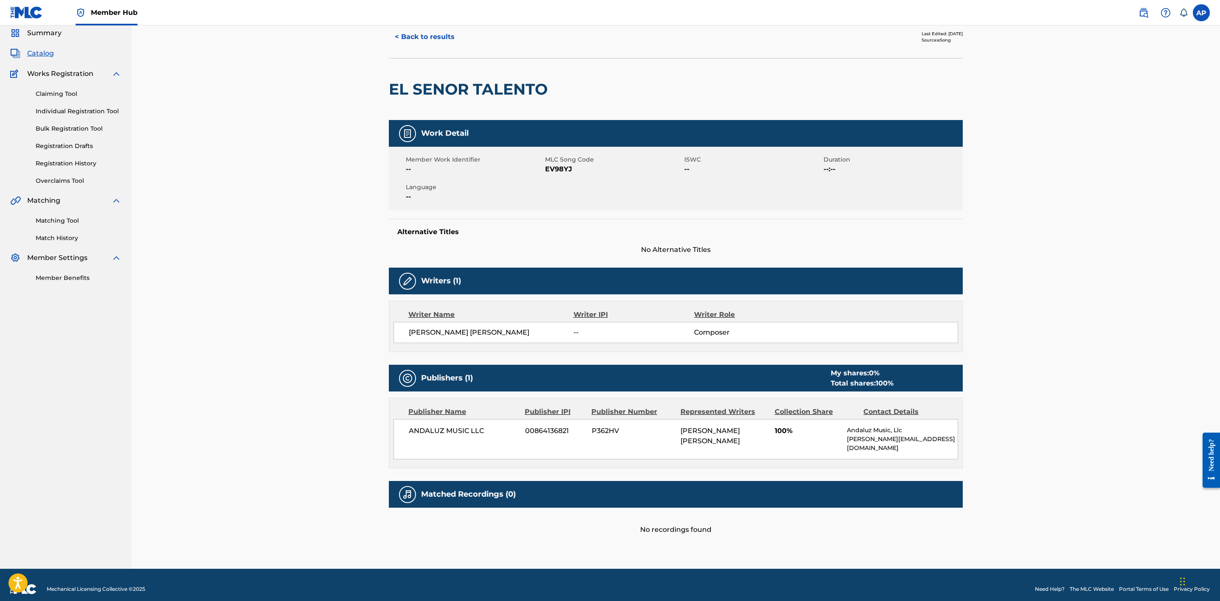
scroll to position [32, 0]
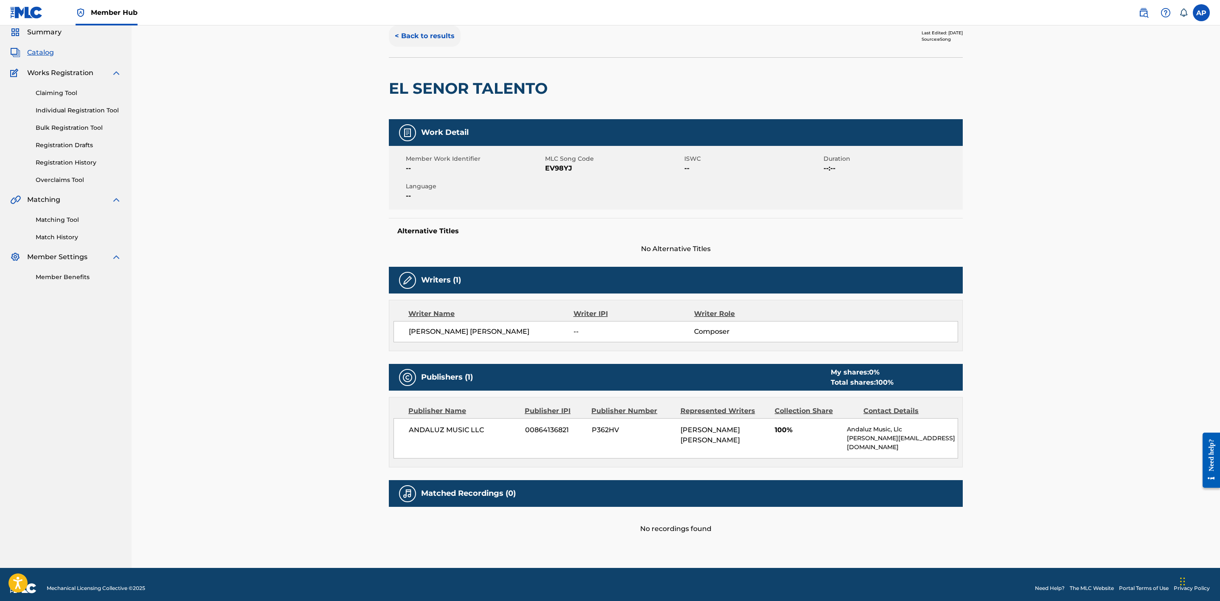
click at [452, 36] on button "< Back to results" at bounding box center [425, 35] width 72 height 21
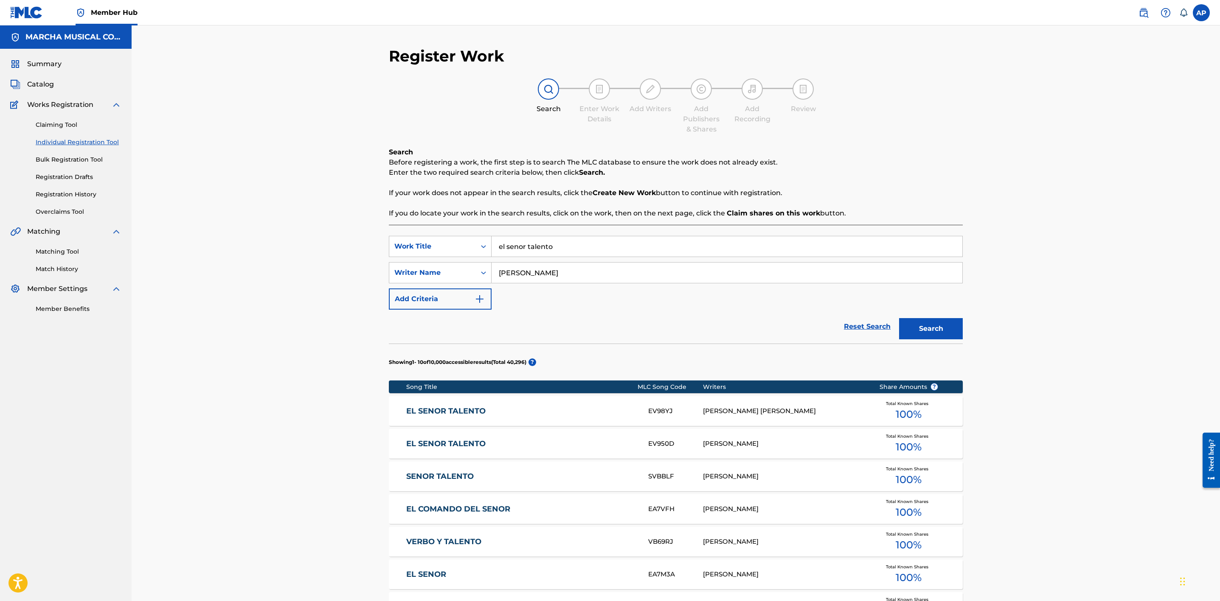
click at [545, 442] on link "EL SENOR TALENTO" at bounding box center [521, 444] width 231 height 10
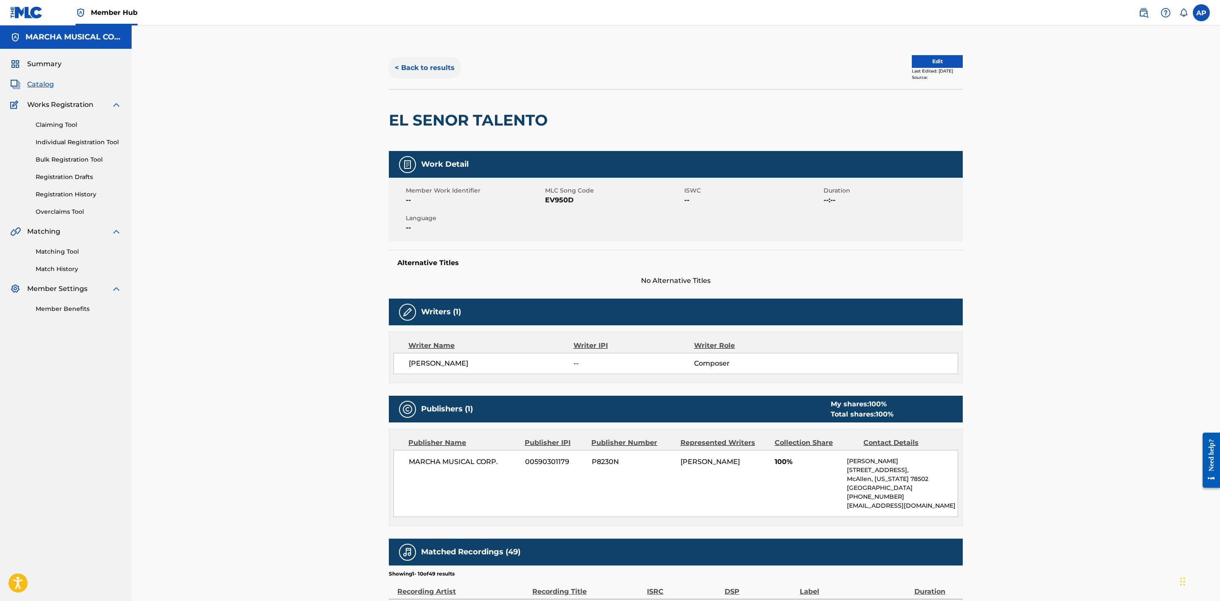
click at [440, 66] on button "< Back to results" at bounding box center [425, 67] width 72 height 21
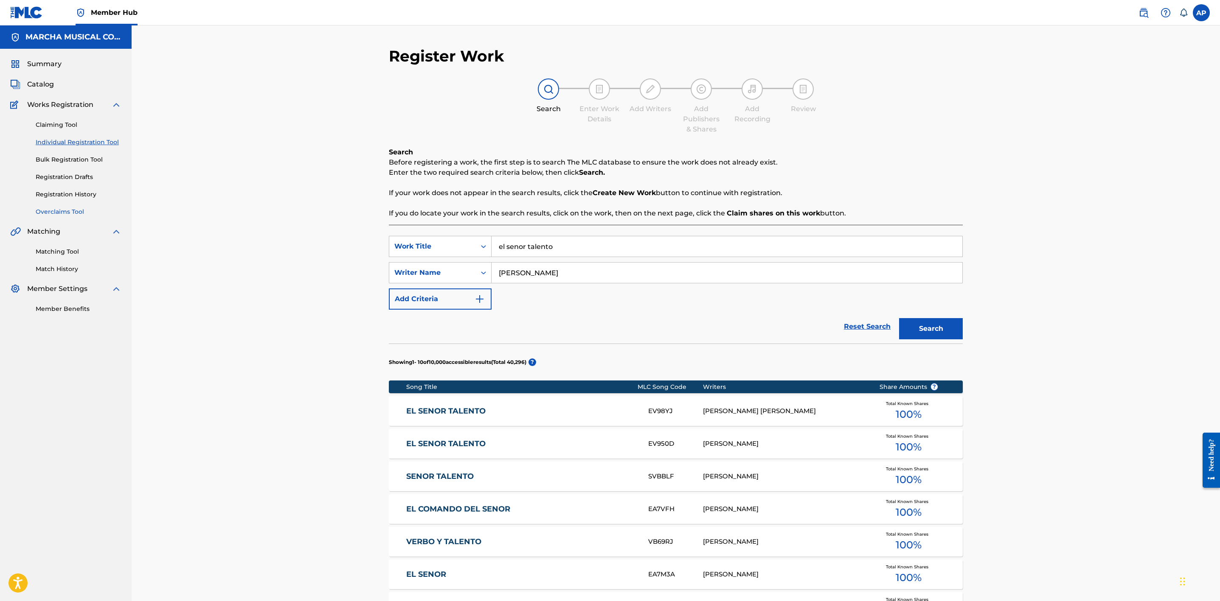
click at [76, 211] on link "Overclaims Tool" at bounding box center [79, 212] width 86 height 9
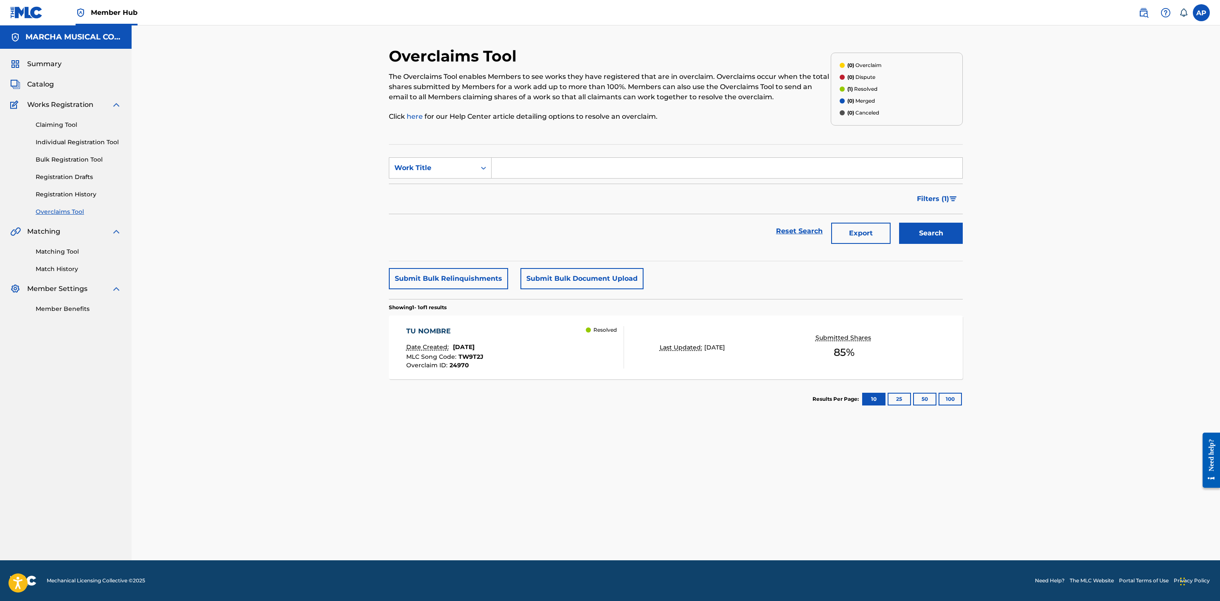
click at [509, 172] on input "Search Form" at bounding box center [726, 168] width 471 height 20
type input "el senor talento"
click at [925, 233] on button "Search" at bounding box center [931, 233] width 64 height 21
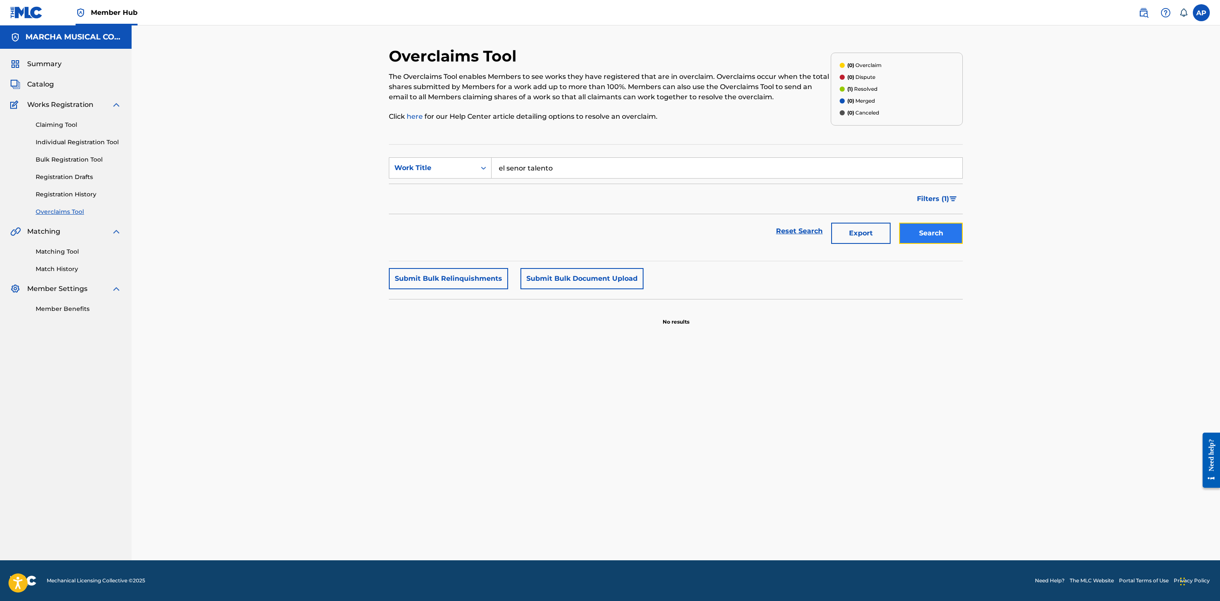
click at [924, 233] on button "Search" at bounding box center [931, 233] width 64 height 21
click at [65, 121] on link "Claiming Tool" at bounding box center [79, 125] width 86 height 9
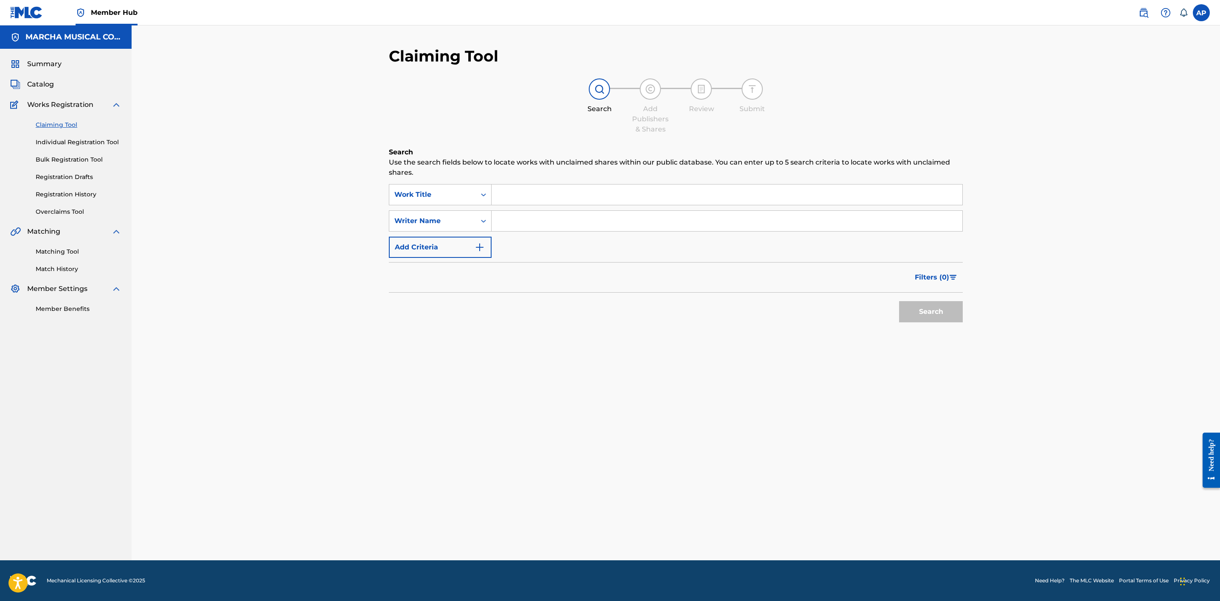
click at [510, 199] on input "Search Form" at bounding box center [726, 195] width 471 height 20
type input "el senor talento"
click at [899, 301] on button "Search" at bounding box center [931, 311] width 64 height 21
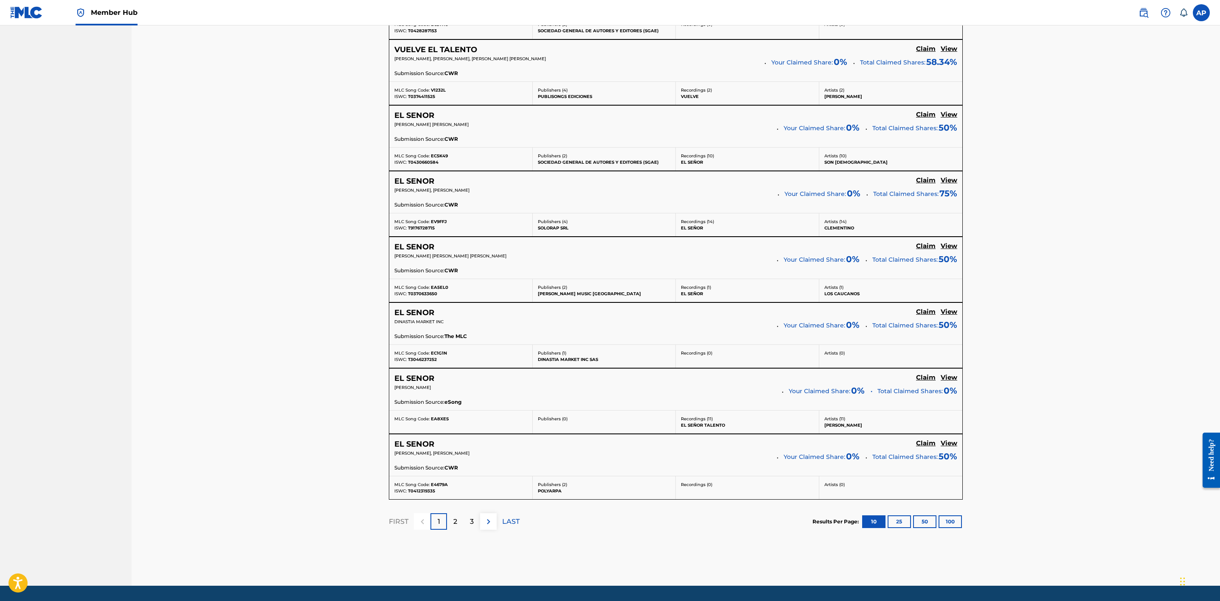
scroll to position [529, 0]
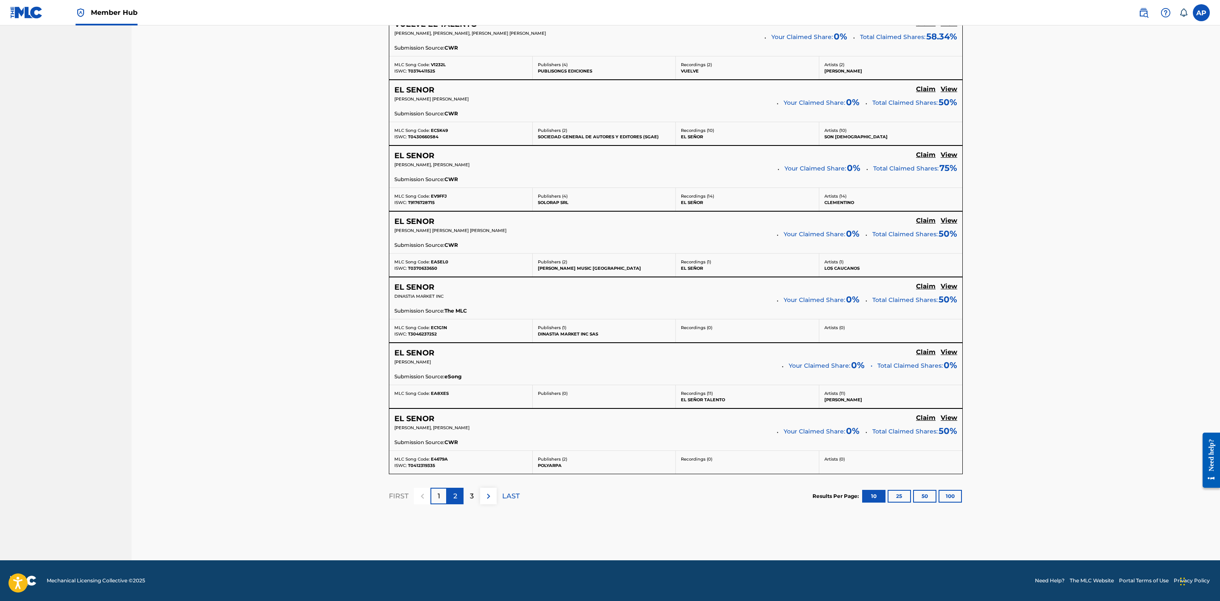
click at [462, 503] on div "2" at bounding box center [455, 496] width 17 height 17
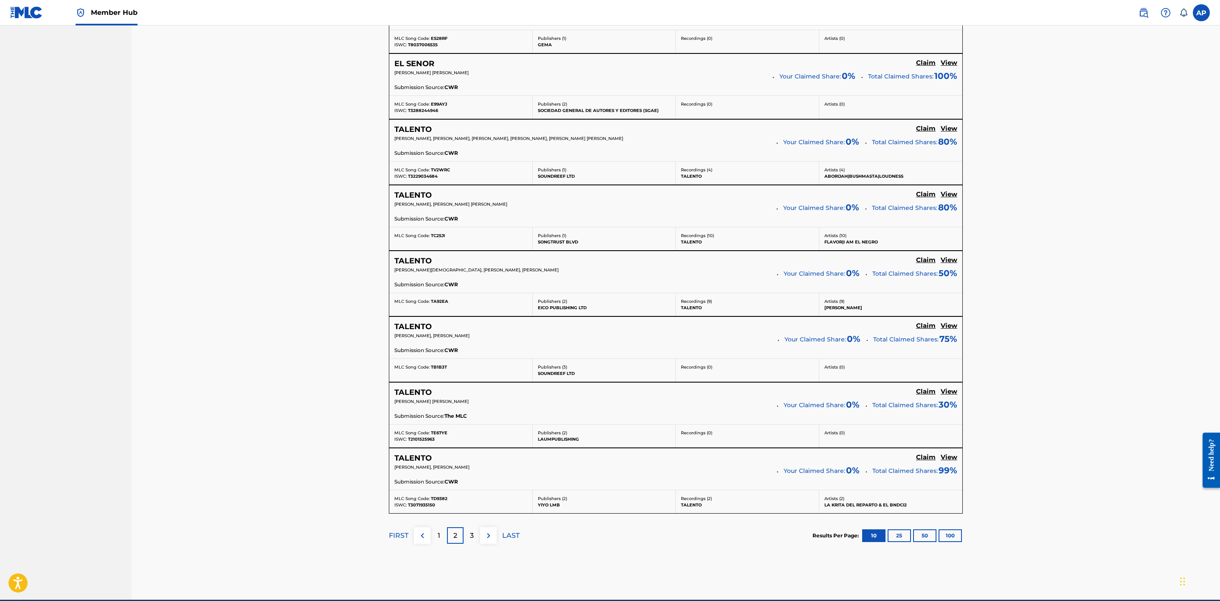
scroll to position [519, 0]
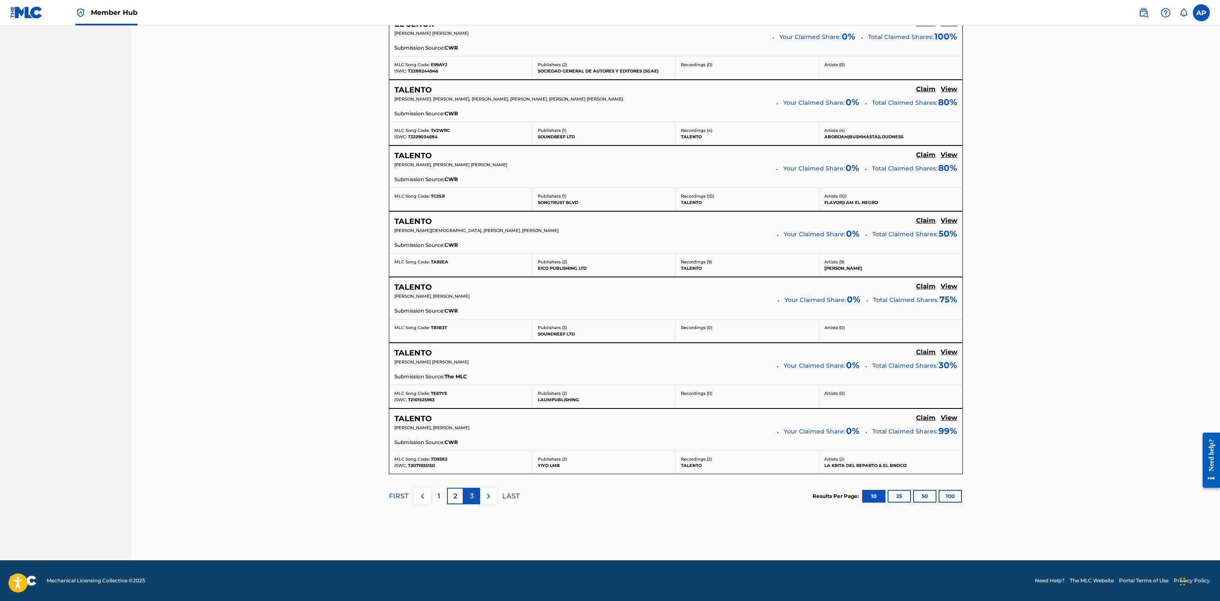
click at [470, 500] on p "3" at bounding box center [472, 496] width 4 height 10
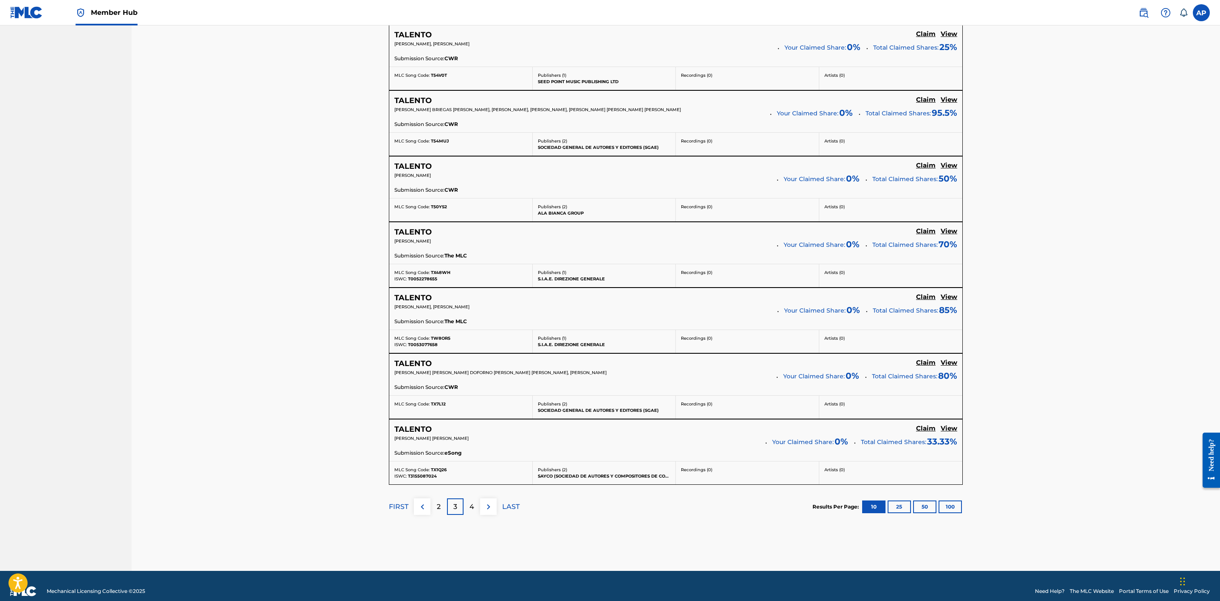
scroll to position [529, 0]
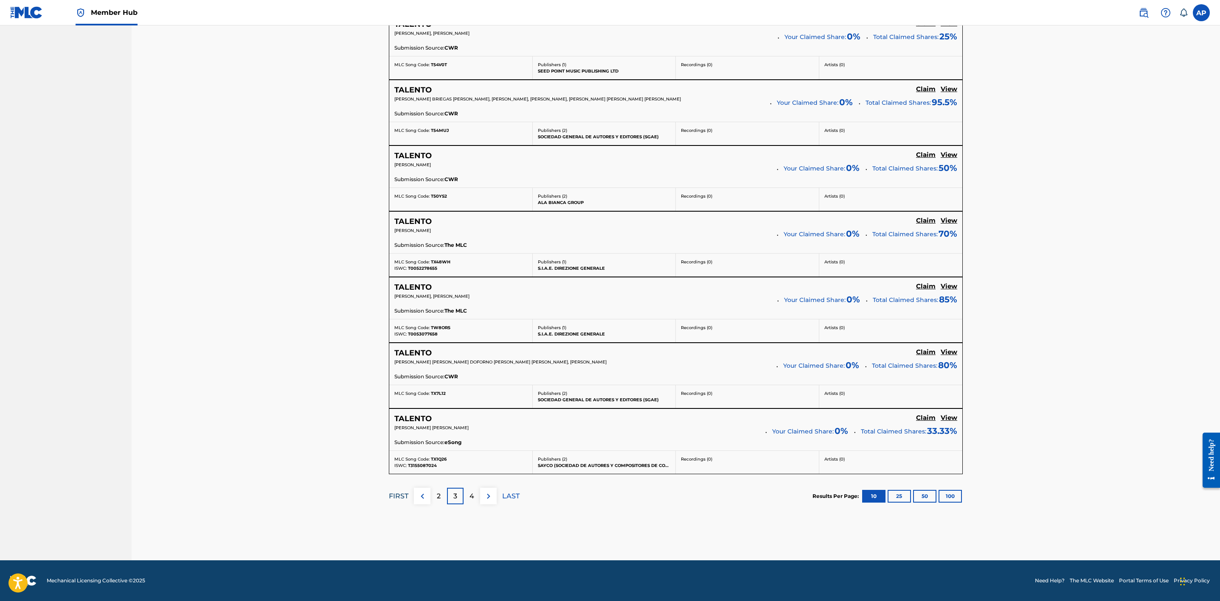
click at [398, 496] on p "FIRST" at bounding box center [399, 496] width 20 height 10
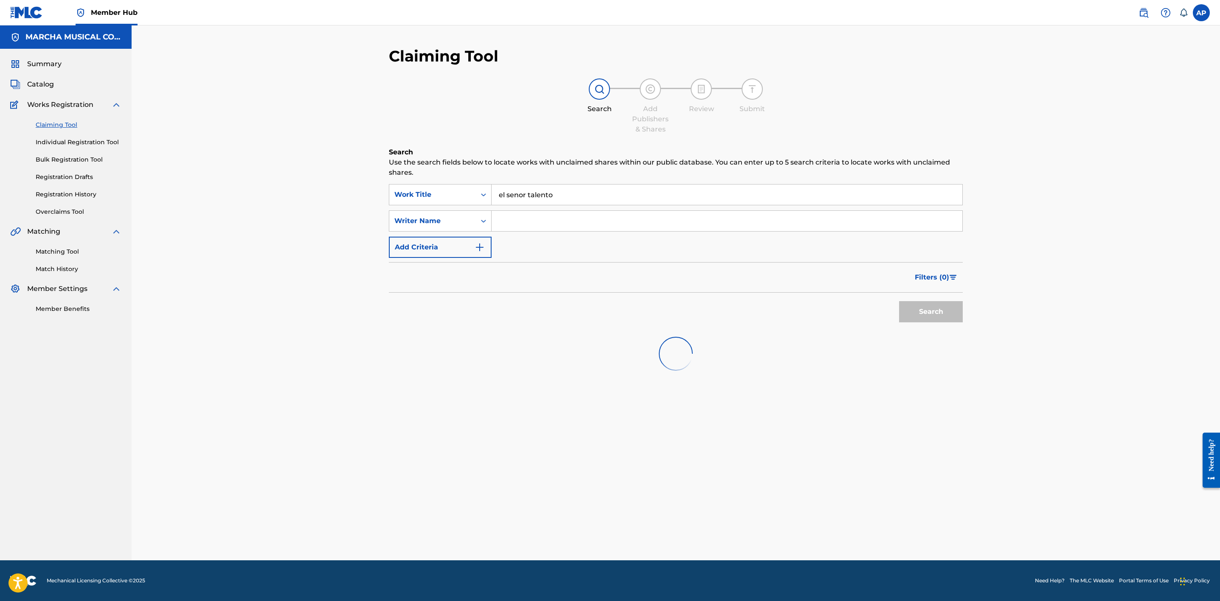
scroll to position [0, 0]
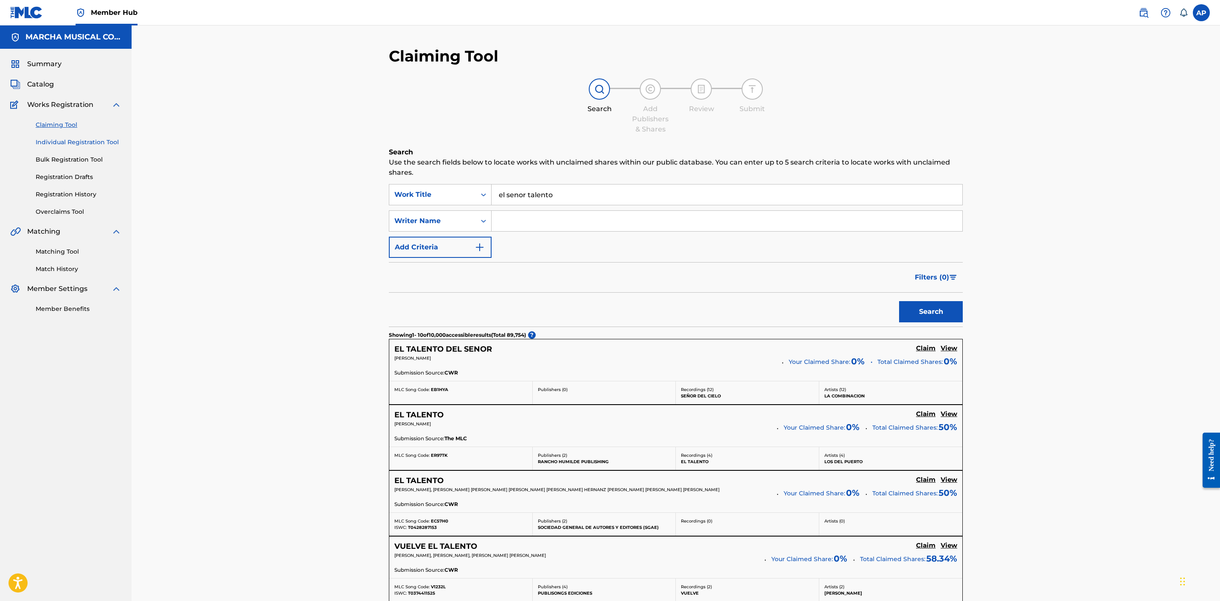
click at [69, 142] on link "Individual Registration Tool" at bounding box center [79, 142] width 86 height 9
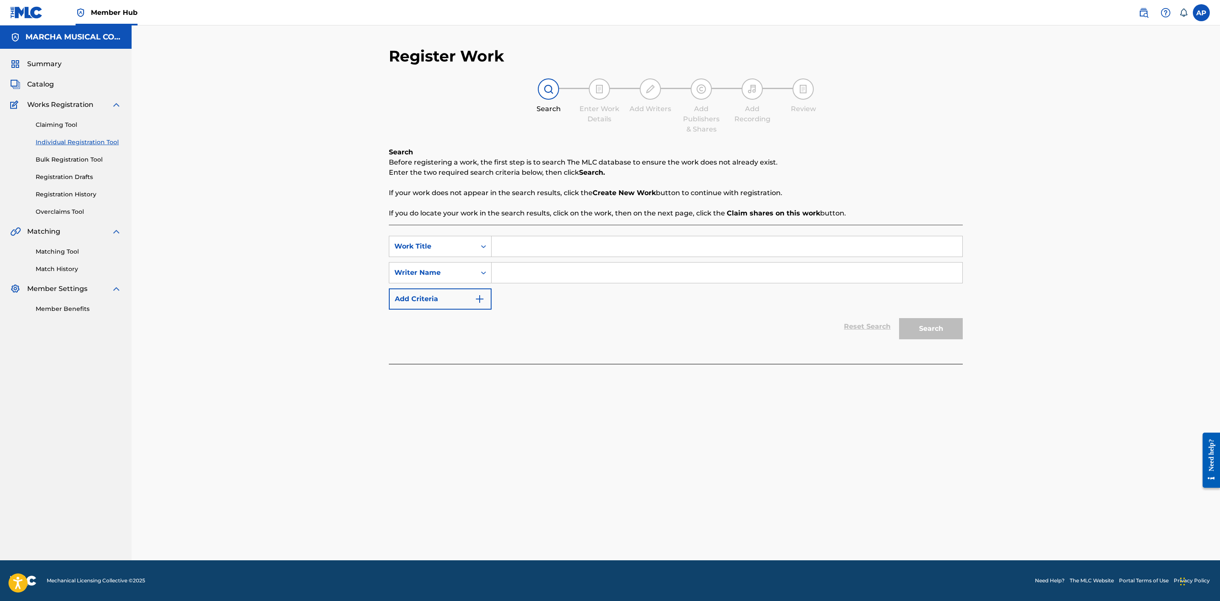
click at [533, 256] on input "Search Form" at bounding box center [726, 246] width 471 height 20
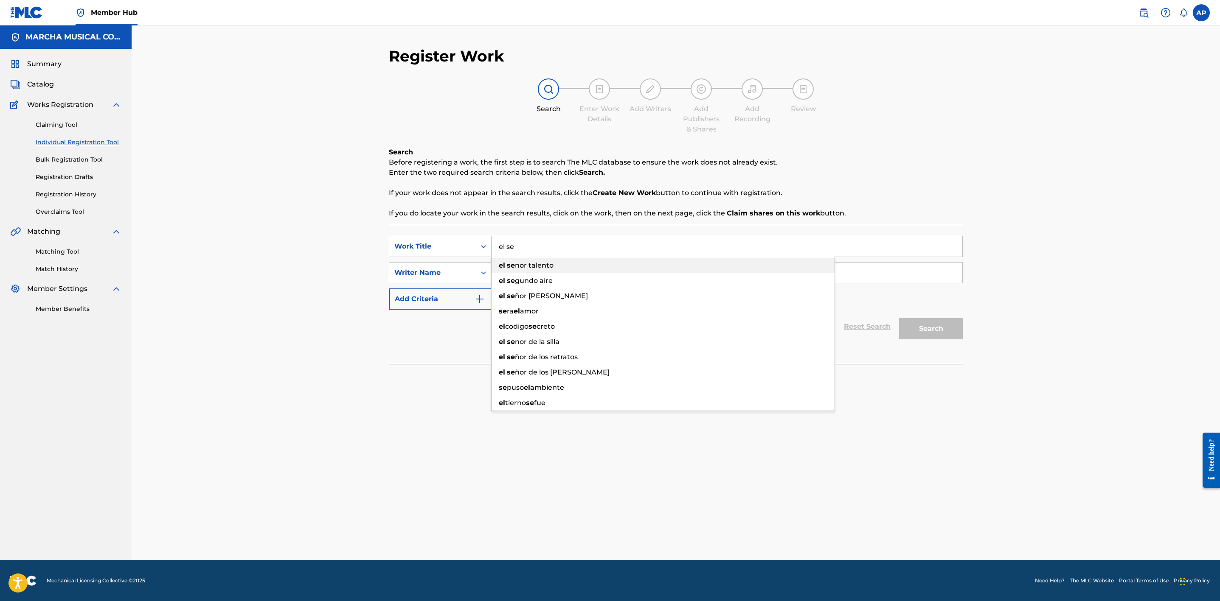
click at [549, 269] on span "nor talento" at bounding box center [534, 265] width 39 height 8
type input "el senor talento"
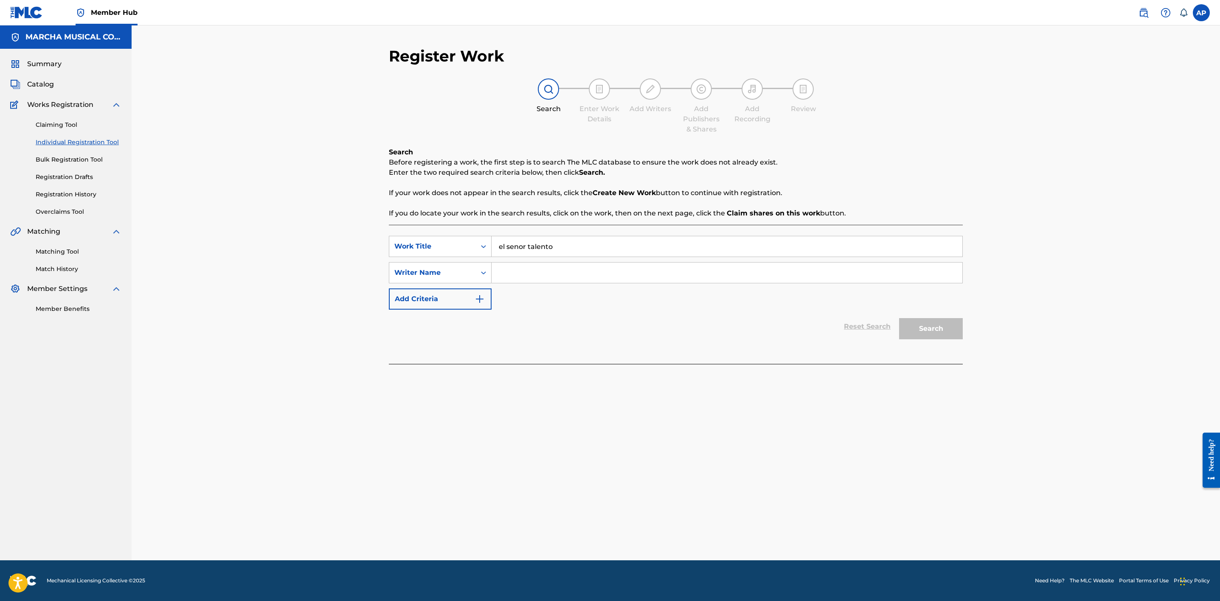
click at [532, 270] on input "Search Form" at bounding box center [726, 273] width 471 height 20
type input "jose"
click at [928, 326] on button "Search" at bounding box center [931, 328] width 64 height 21
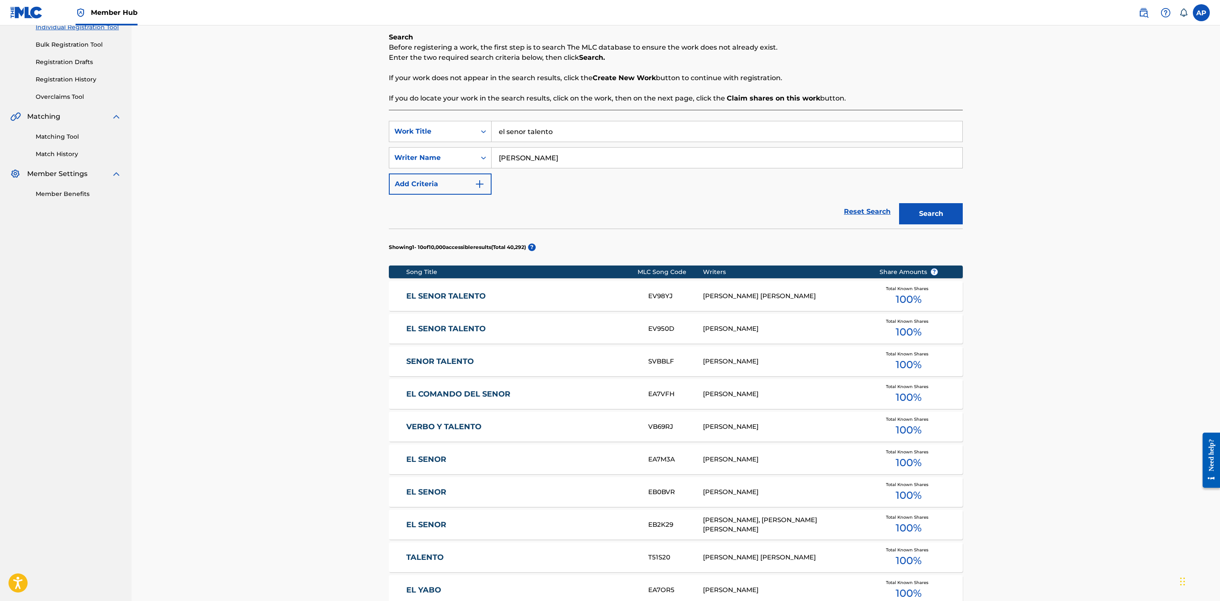
scroll to position [127, 0]
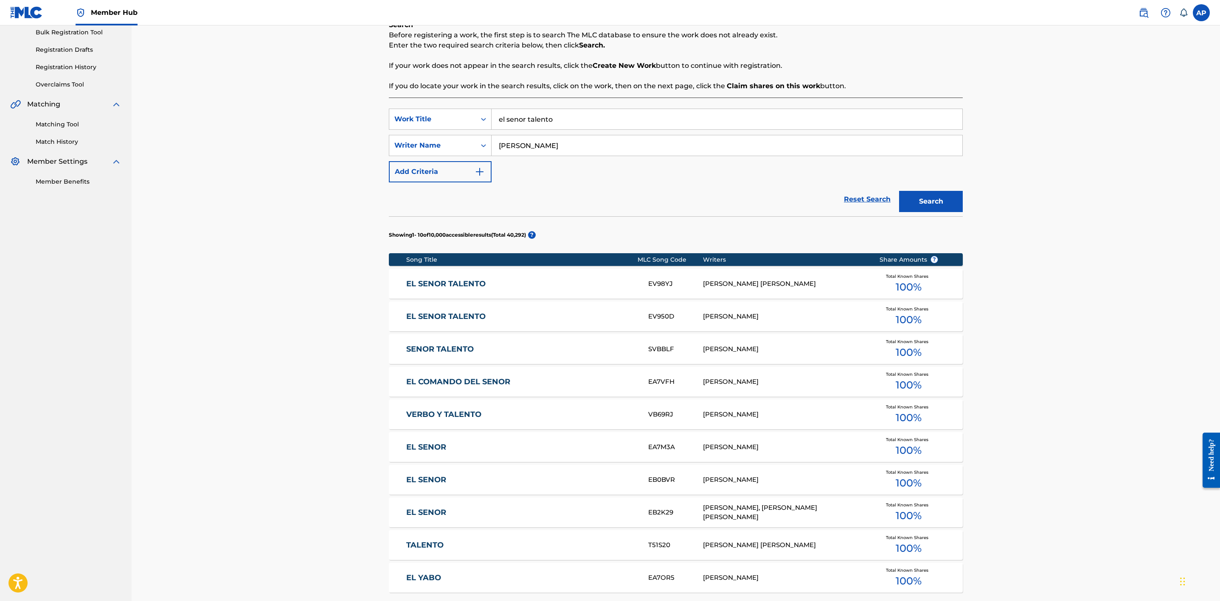
click at [558, 320] on link "EL SENOR TALENTO" at bounding box center [521, 317] width 231 height 10
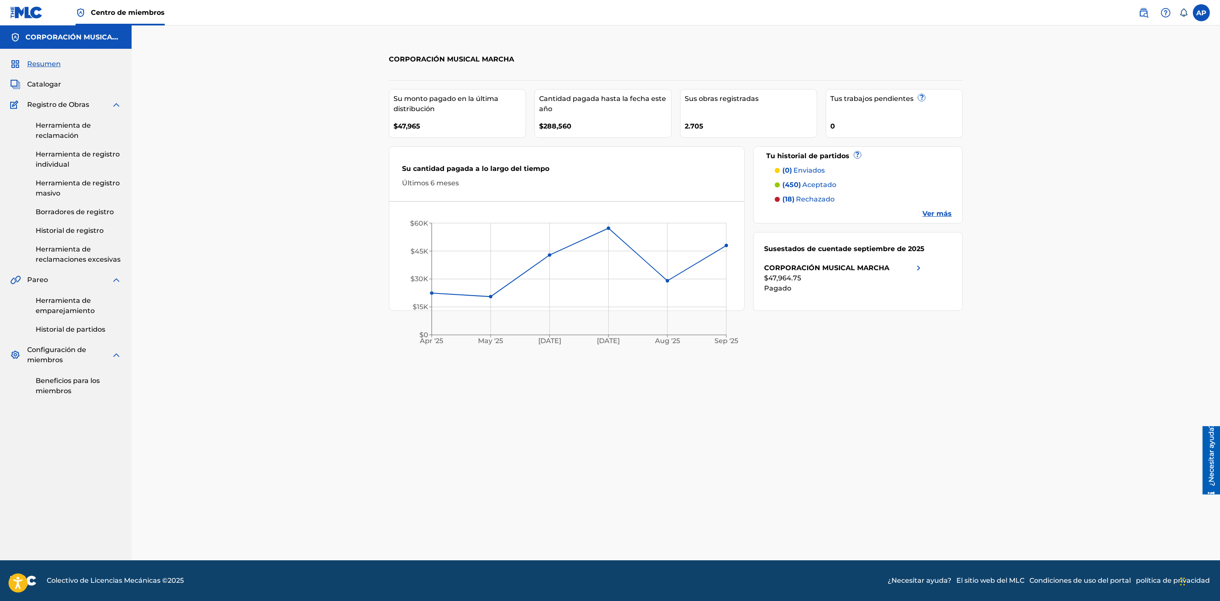
click at [942, 210] on font "Ver más" at bounding box center [936, 214] width 29 height 8
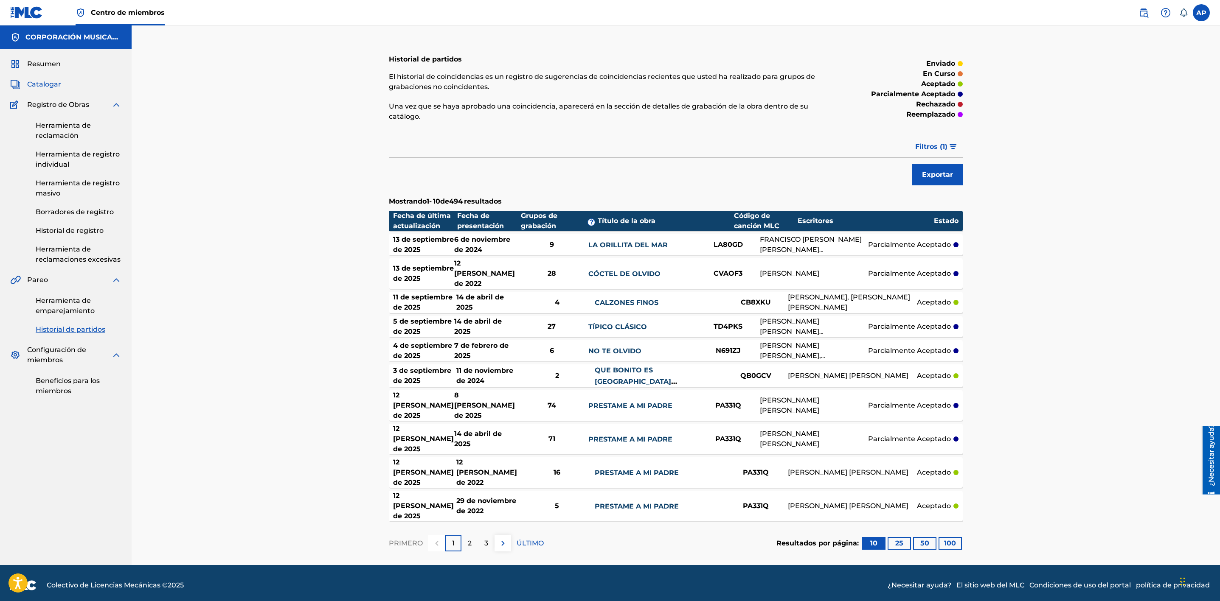
click at [47, 81] on font "Catalogar" at bounding box center [44, 84] width 34 height 8
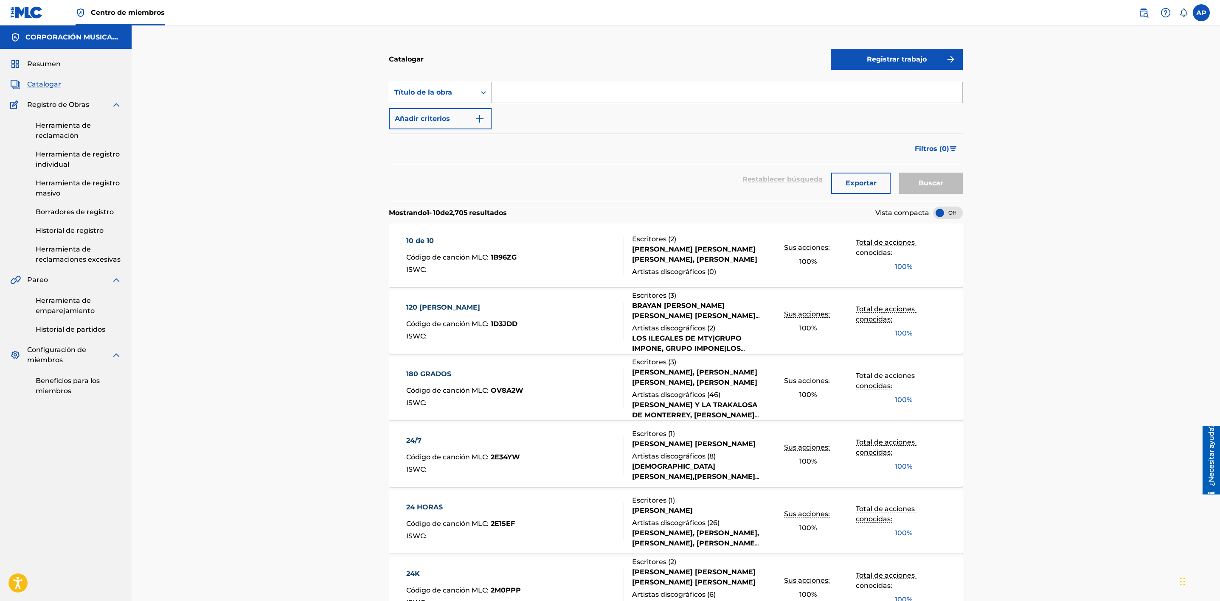
click at [524, 93] on input "Formulario de búsqueda" at bounding box center [726, 92] width 471 height 20
click at [538, 107] on span "or talento" at bounding box center [536, 111] width 34 height 8
type input "el senor talento"
click at [930, 166] on div "Buscar" at bounding box center [929, 179] width 68 height 31
click at [919, 185] on font "Buscar" at bounding box center [930, 183] width 25 height 8
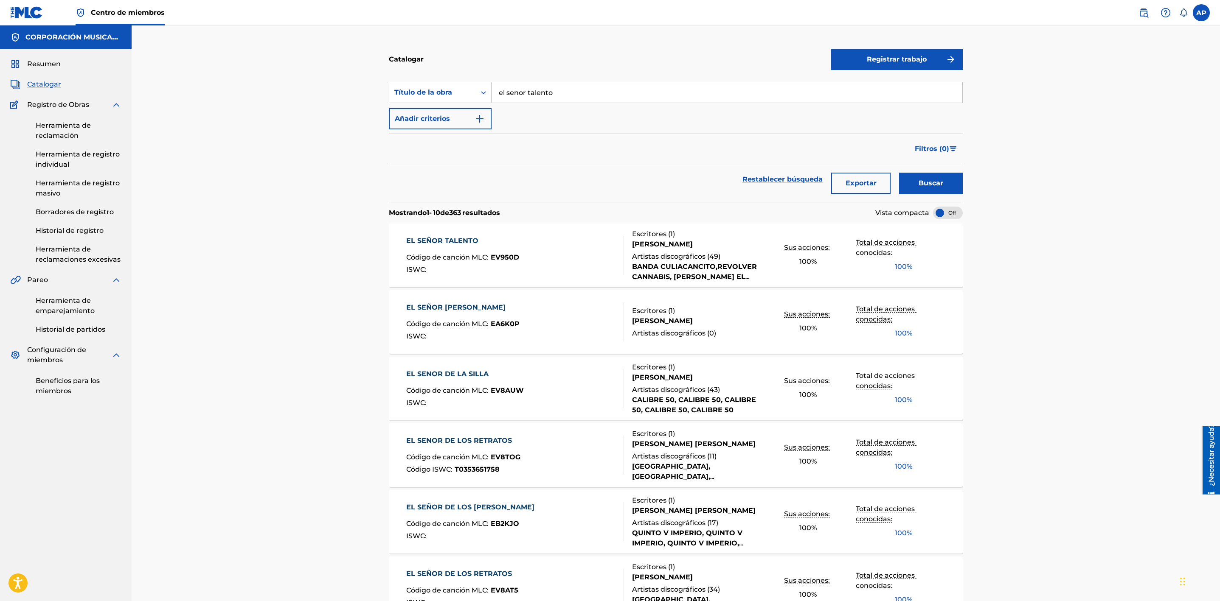
click at [542, 251] on div "EL SEÑOR TALENTO Código de canción MLC : EV950D ISWC :" at bounding box center [515, 255] width 218 height 39
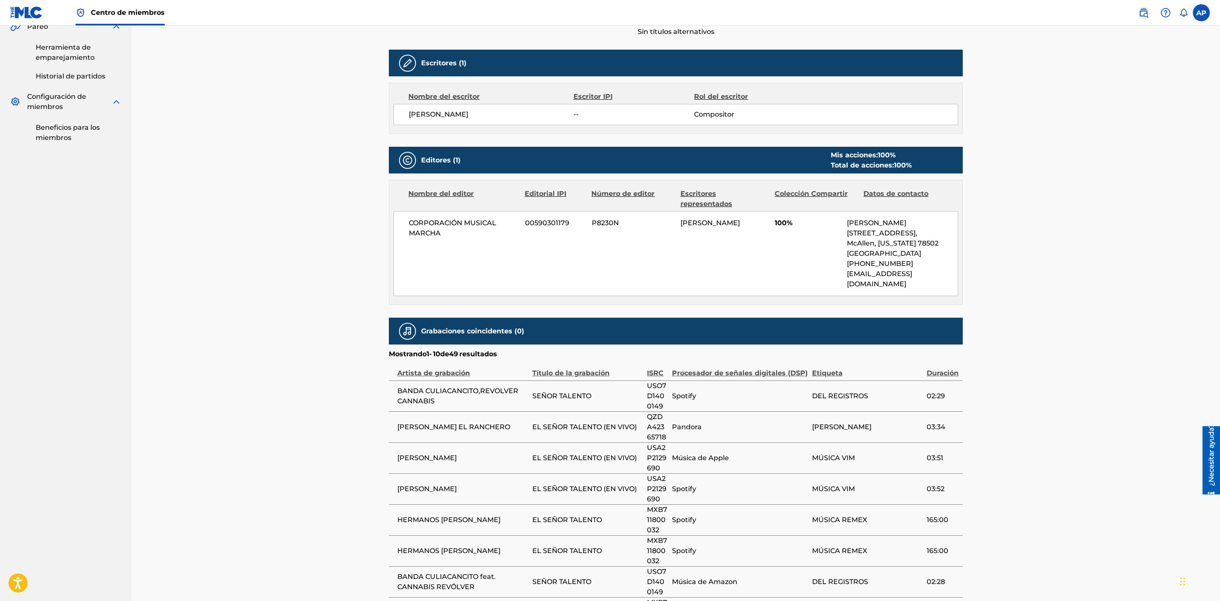
scroll to position [255, 0]
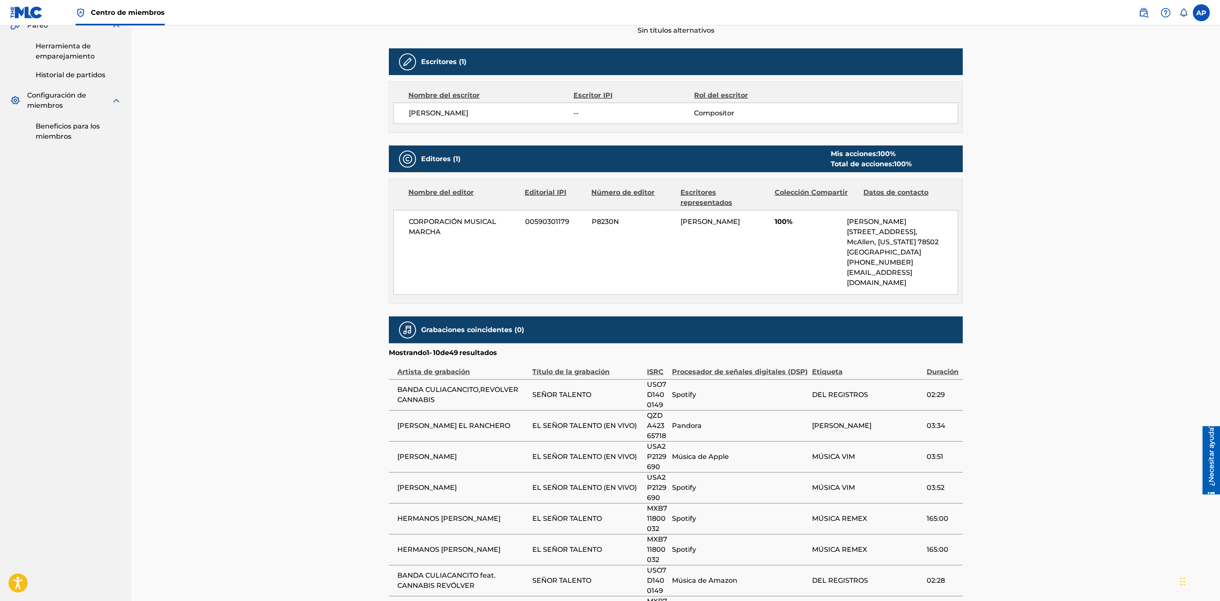
click at [407, 160] on img at bounding box center [407, 159] width 10 height 10
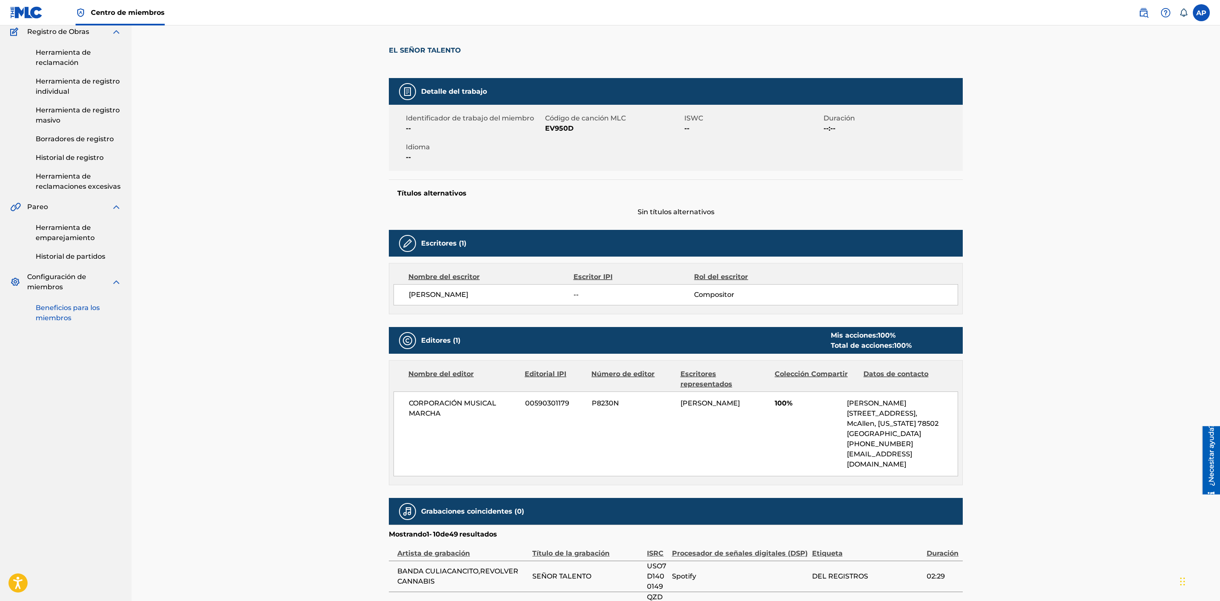
scroll to position [64, 0]
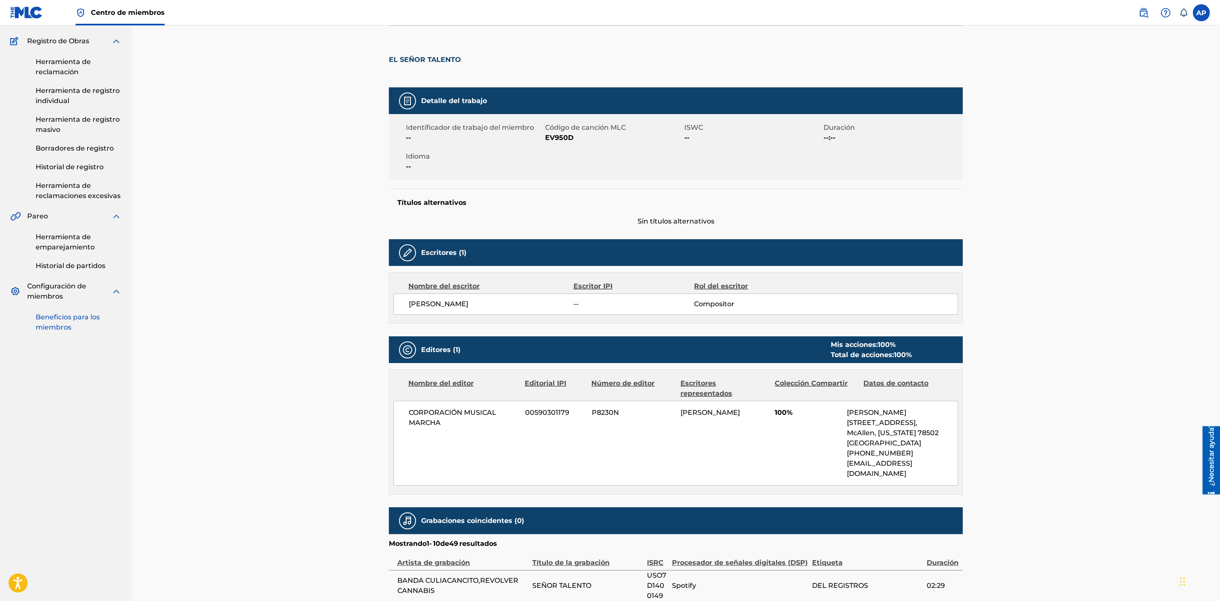
click at [51, 316] on font "Beneficios para los miembros" at bounding box center [68, 322] width 64 height 18
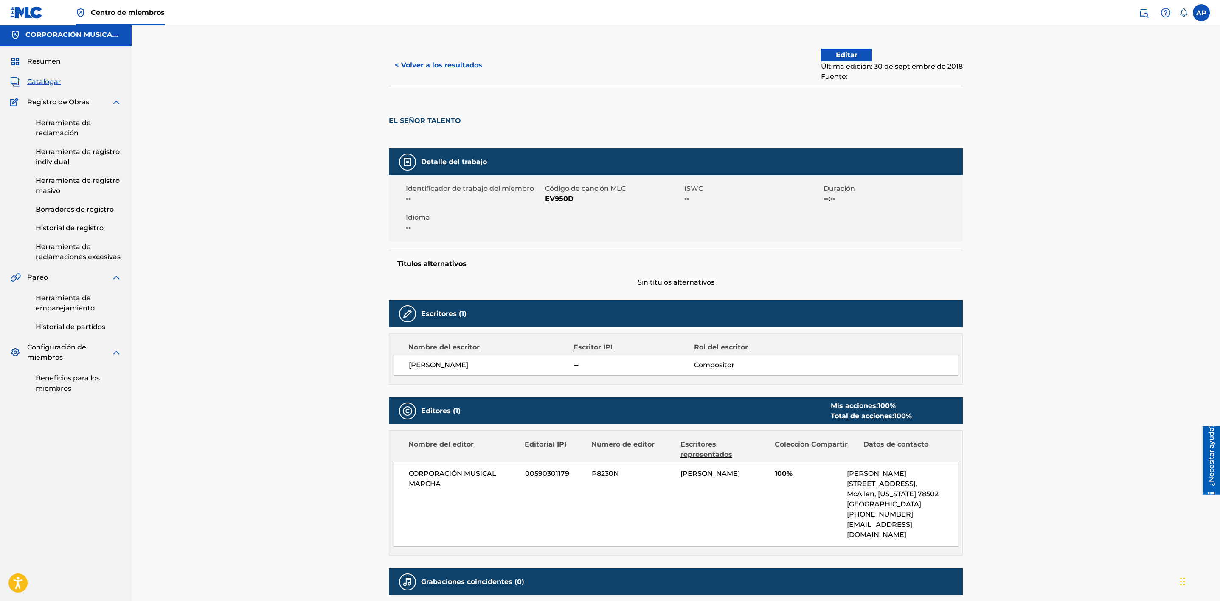
scroll to position [0, 0]
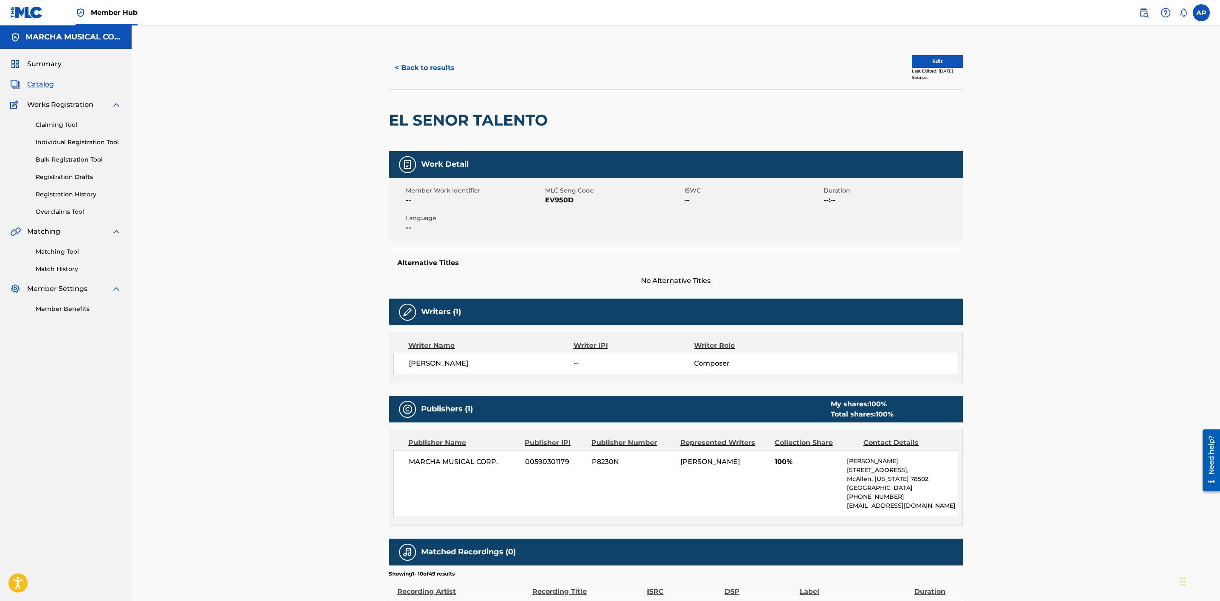
click at [1050, 312] on div "< Back to results Edit Last Edited: [DATE] Source: EL SENOR TALENTO Work Detail…" at bounding box center [676, 450] width 1088 height 851
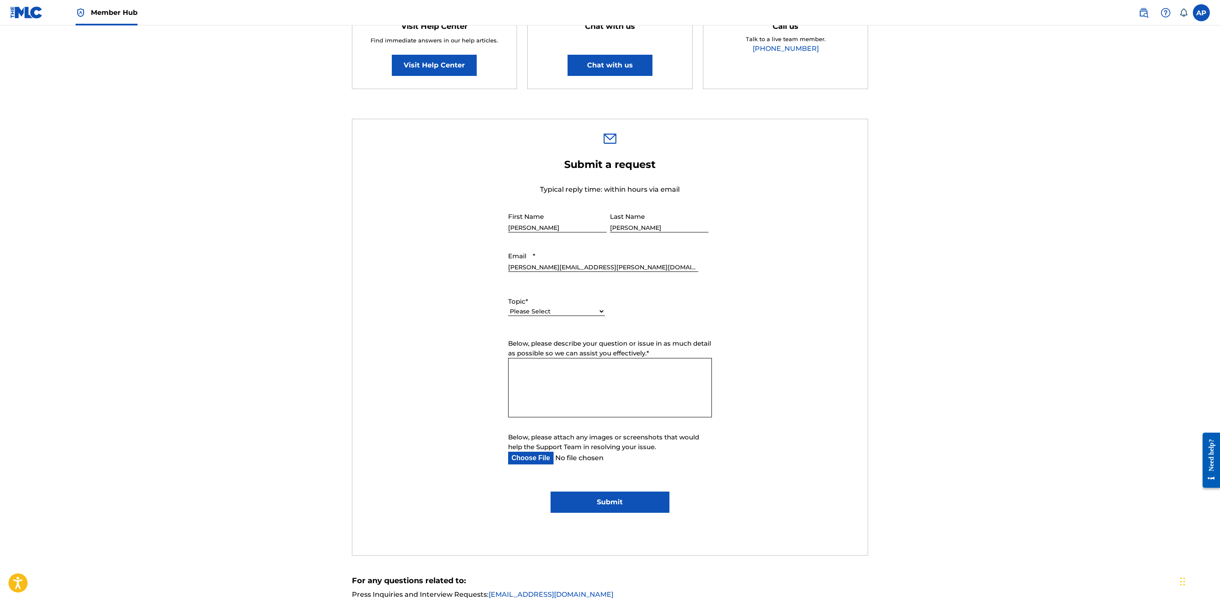
scroll to position [191, 0]
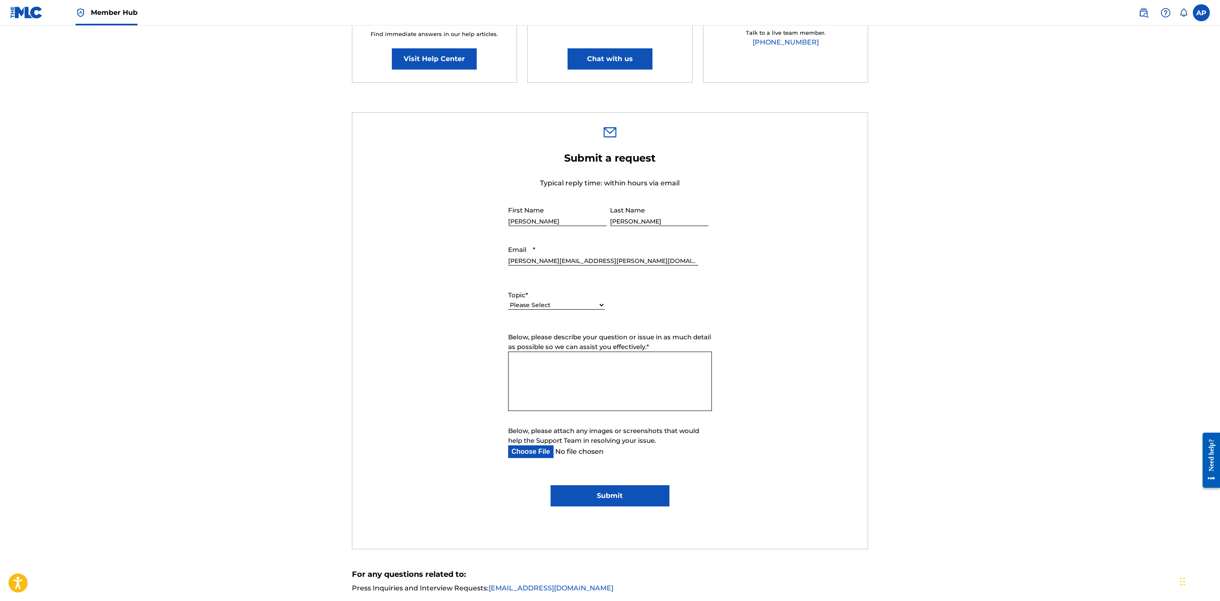
click at [601, 307] on select "Please Select I need help with my account I need help with managing my catalog …" at bounding box center [556, 305] width 97 height 9
click at [779, 288] on form "Submit a request Typical reply time: within hours via email First Name Arizbel …" at bounding box center [610, 329] width 516 height 355
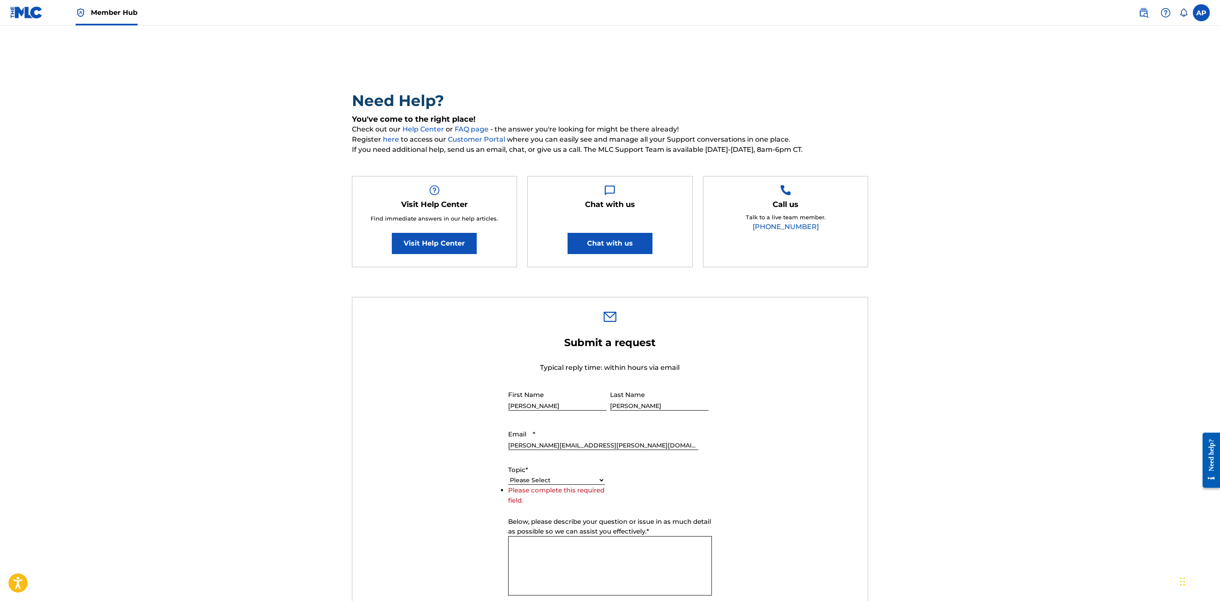
scroll to position [0, 0]
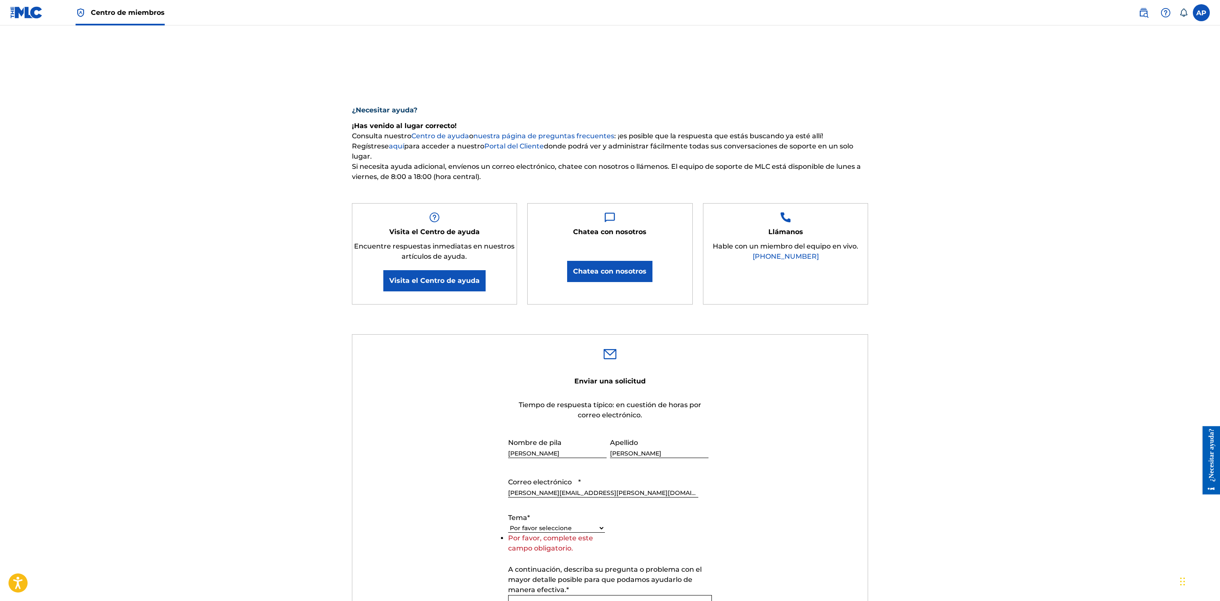
click at [591, 135] on font "nuestra página de preguntas frecuentes" at bounding box center [543, 136] width 141 height 8
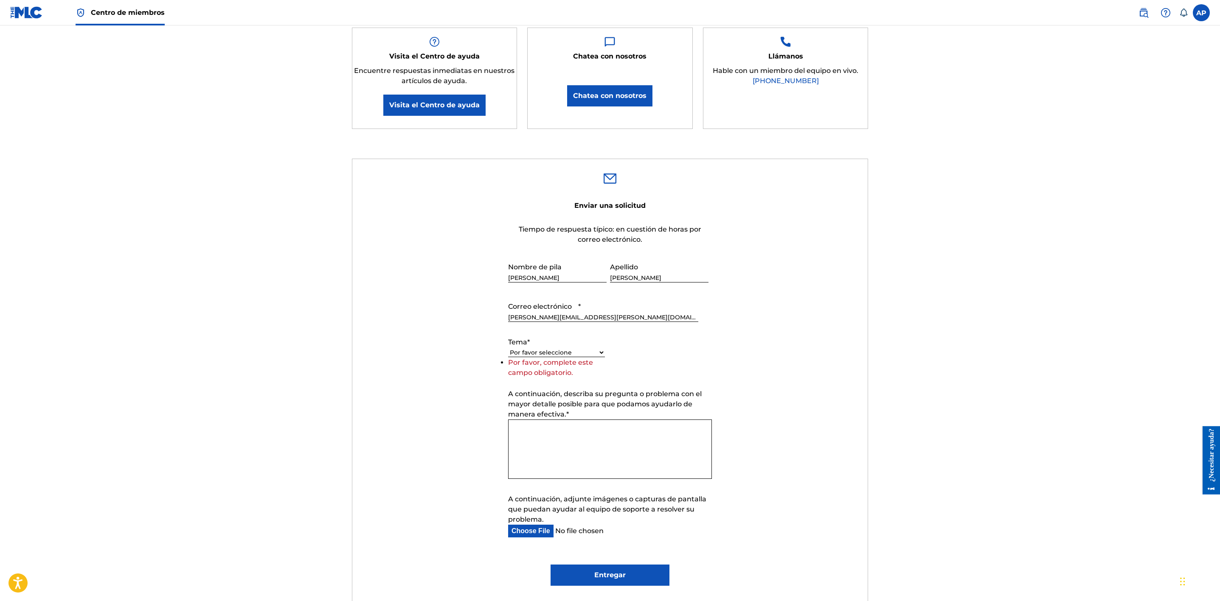
scroll to position [191, 0]
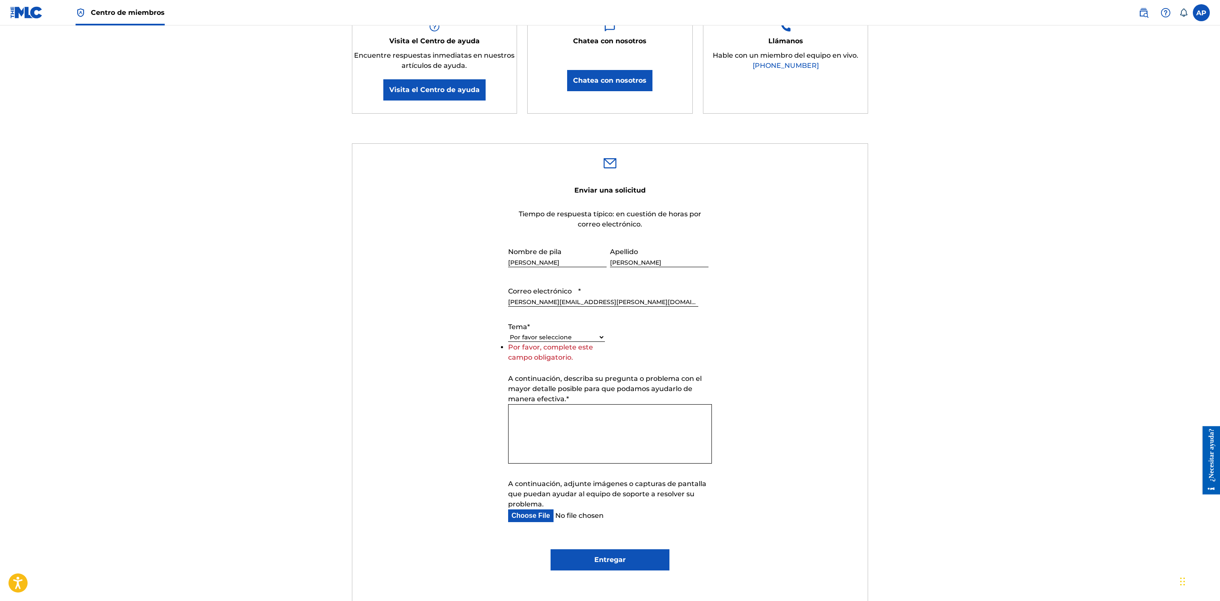
click at [597, 340] on select "Por favor seleccione Necesito ayuda con mi cuenta Necesito ayuda para gestionar…" at bounding box center [556, 337] width 97 height 9
select select "I need help with managing my catalog"
click at [508, 342] on select "Por favor seleccione Necesito ayuda con mi cuenta Necesito ayuda para gestionar…" at bounding box center [556, 337] width 97 height 9
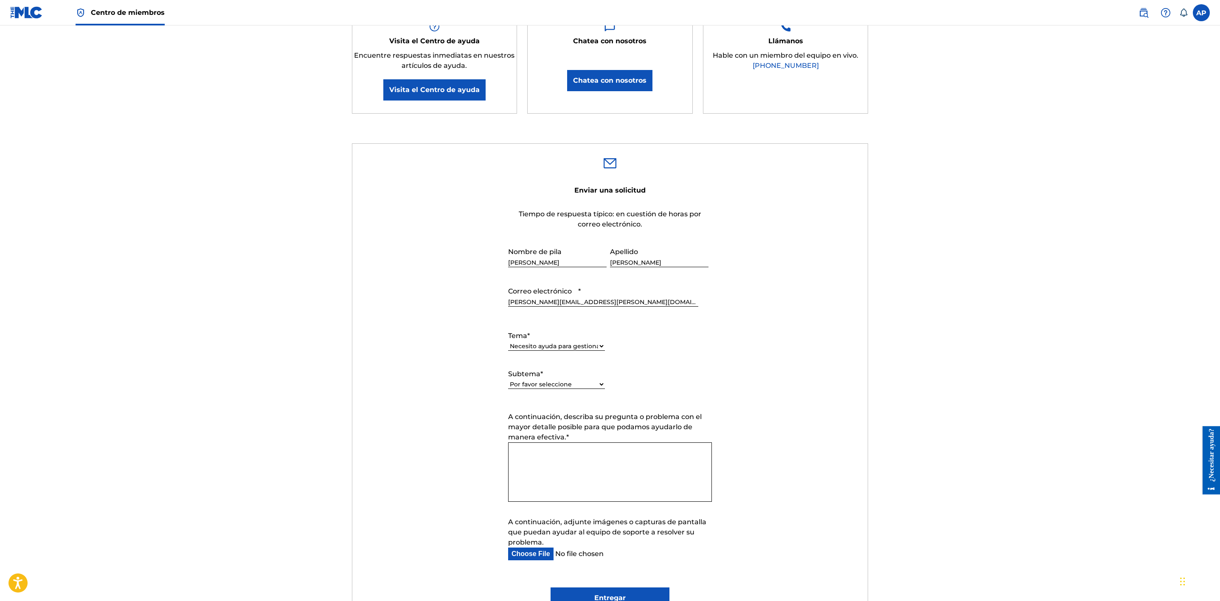
click at [596, 385] on select "Por favor seleccione Necesito ayuda con CWR Necesito ayuda para registrar mi(s)…" at bounding box center [556, 384] width 97 height 9
select select "I need to relinquish a claim"
click at [508, 382] on select "Por favor seleccione Necesito ayuda con CWR Necesito ayuda para registrar mi(s)…" at bounding box center [556, 384] width 97 height 9
click at [599, 386] on select "Por favor seleccione Necesito ayuda con CWR Necesito ayuda para registrar mi(s)…" at bounding box center [556, 384] width 97 height 9
click at [811, 398] on form "Enviar una solicitud Tiempo de respuesta típico: en cuestión de horas por corre…" at bounding box center [610, 396] width 516 height 426
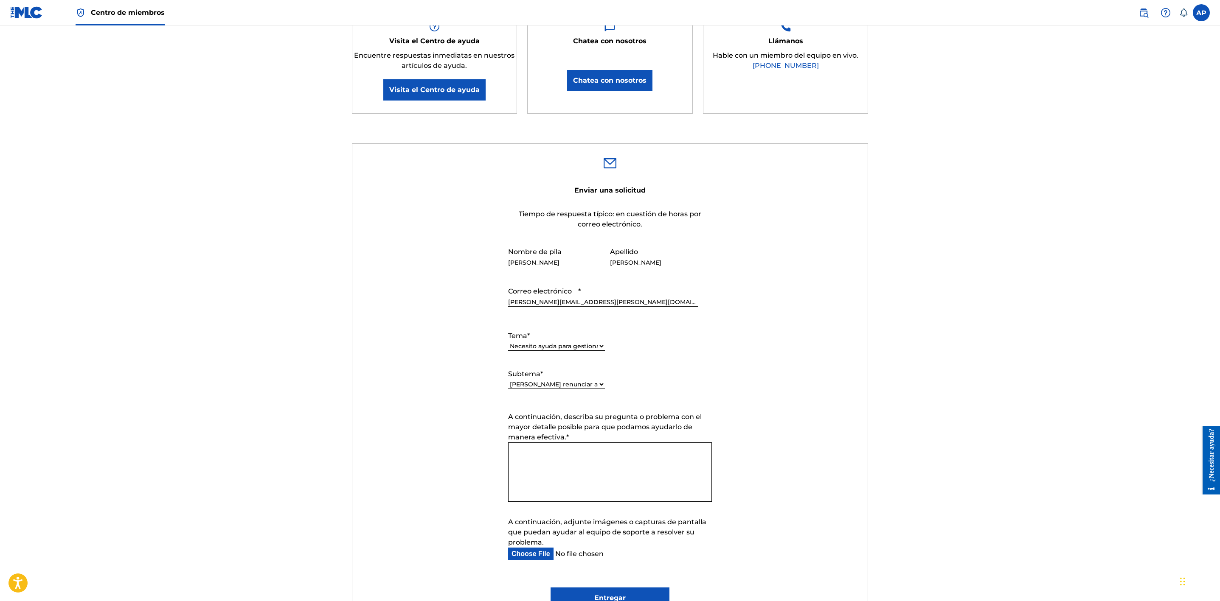
click at [621, 451] on textarea "A continuación, describa su pregunta o problema con el mayor detalle posible pa…" at bounding box center [610, 472] width 204 height 59
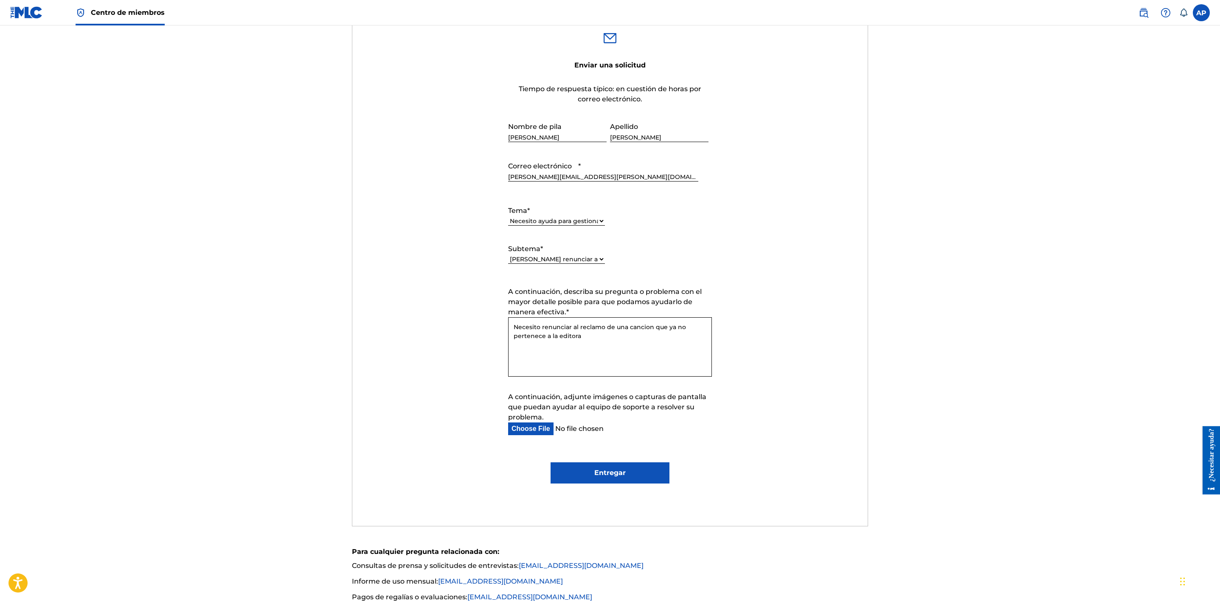
scroll to position [318, 0]
type textarea "Necesito renunciar al reclamo de una cancion que ya no pertenece a la editora"
click at [540, 351] on textarea "Necesito renunciar al reclamo de una cancion que ya no pertenece a la editora" at bounding box center [610, 344] width 204 height 59
click at [533, 353] on textarea "Necesito renunciar al reclamo de una cancion que ya no pertenece a la editora" at bounding box center [610, 344] width 204 height 59
click at [562, 430] on input "A continuación, adjunte imágenes o capturas de pantalla que puedan ayudar al eq…" at bounding box center [603, 427] width 190 height 13
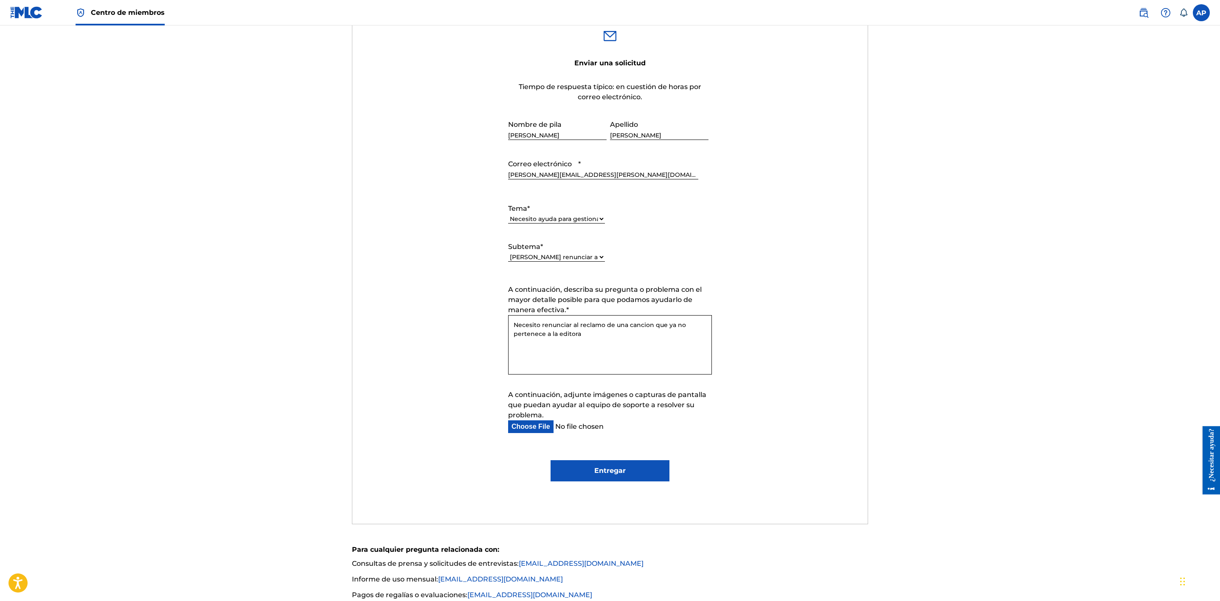
type input "C:\fakepath\Captura de pantalla 2025-09-23 135414.png"
click at [605, 470] on input "Entregar" at bounding box center [609, 470] width 118 height 21
type input "Submit"
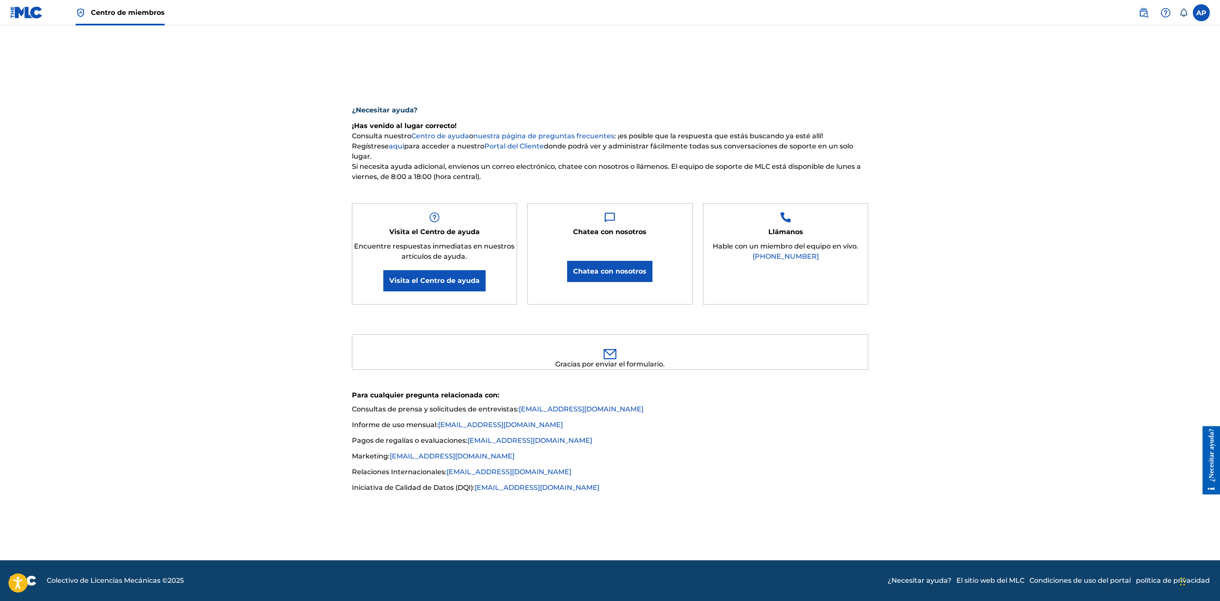
click at [1006, 275] on main "¿Necesitar ayuda? ¡Has venido al lugar correcto! Consulta nuestro Centro de ayu…" at bounding box center [610, 292] width 1220 height 535
click at [729, 420] on li "Consultas de prensa y solicitudes de entrevistas: press@themlc.com" at bounding box center [610, 411] width 516 height 15
